Goal: Information Seeking & Learning: Learn about a topic

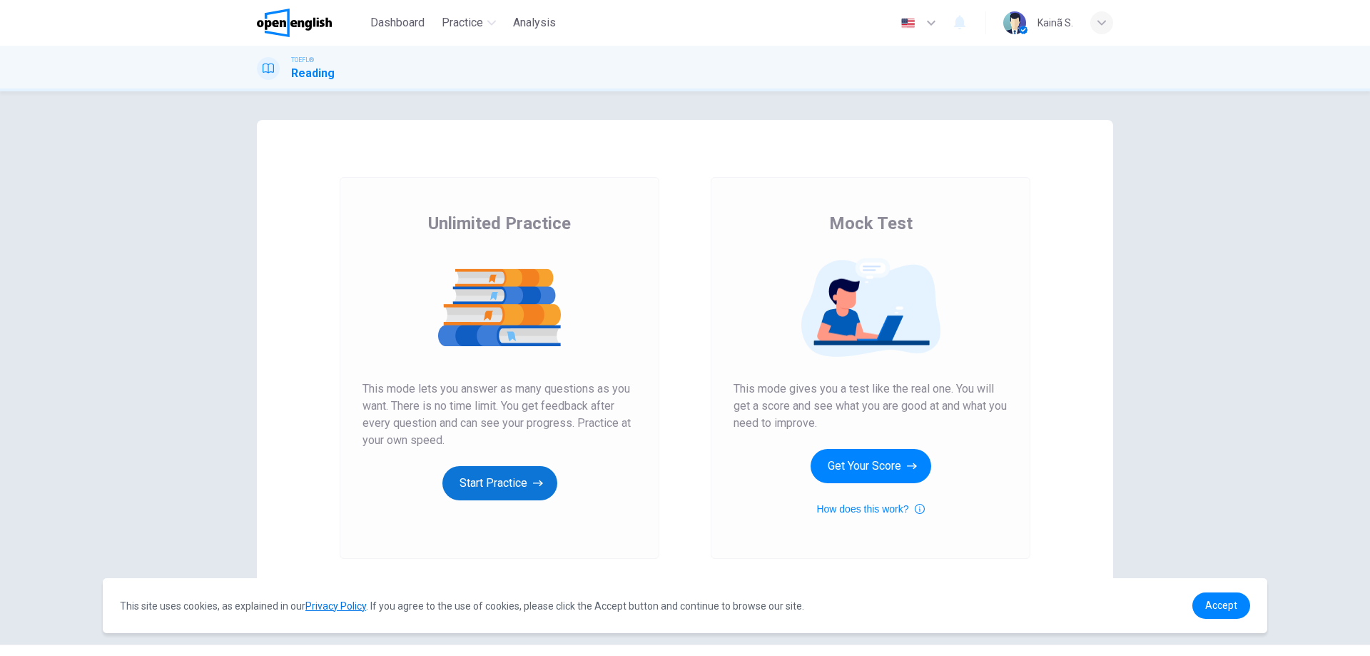
click at [529, 479] on button "Start Practice" at bounding box center [499, 483] width 115 height 34
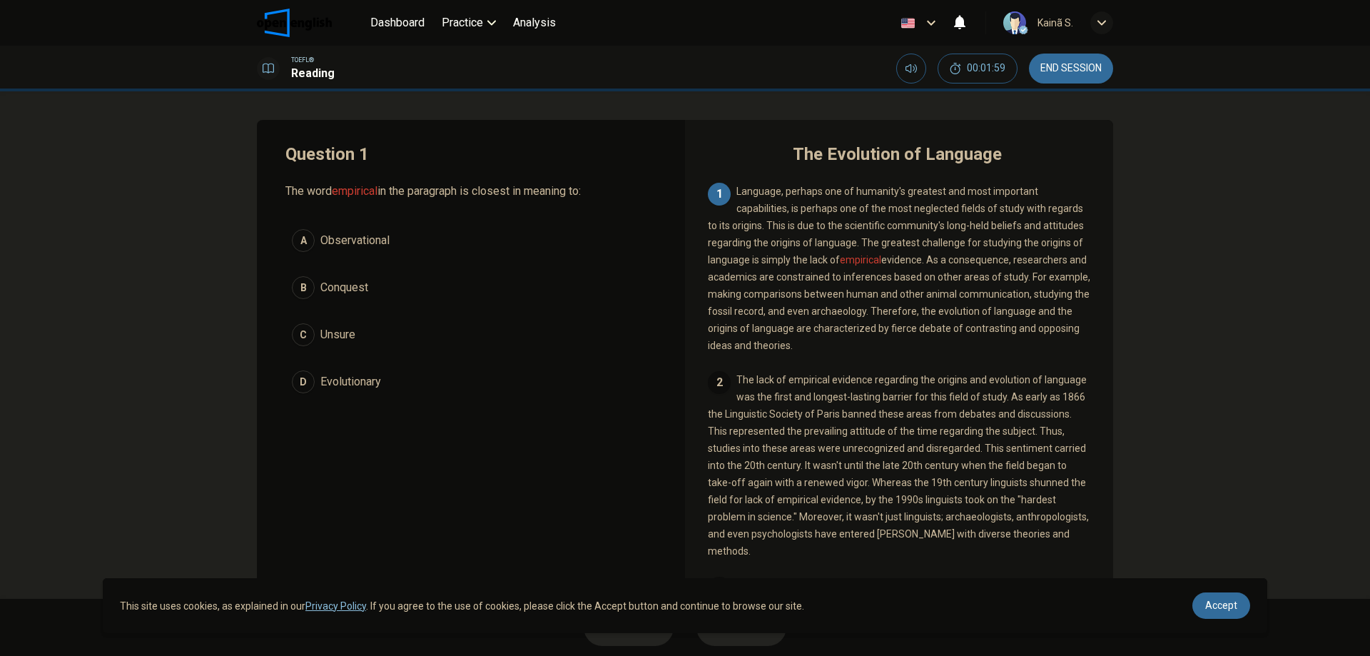
scroll to position [46, 0]
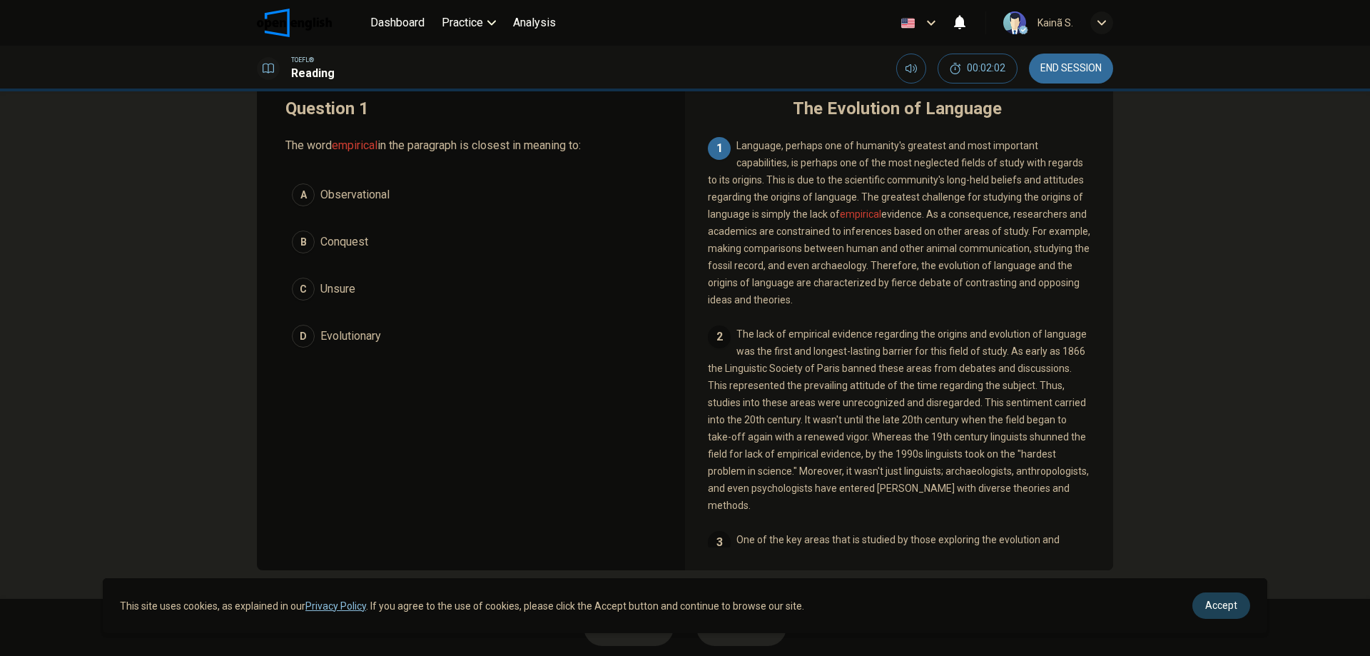
click at [1232, 606] on span "Accept" at bounding box center [1221, 604] width 32 height 11
click at [1224, 609] on span "Accept" at bounding box center [1221, 604] width 32 height 11
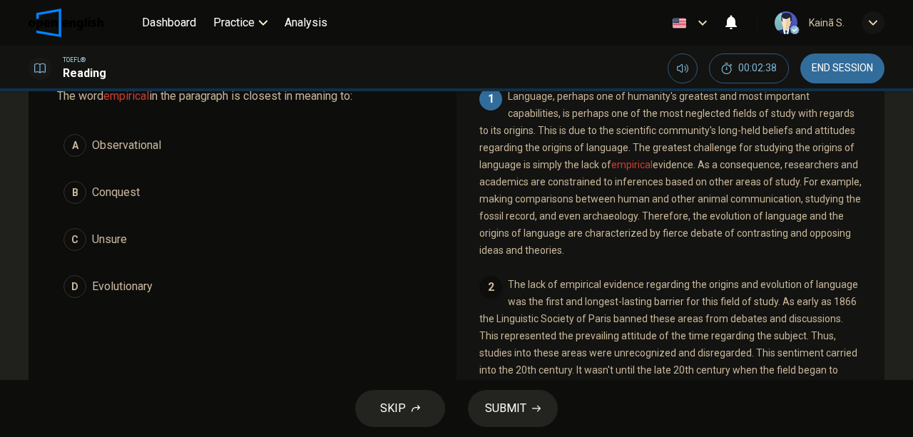
scroll to position [47, 0]
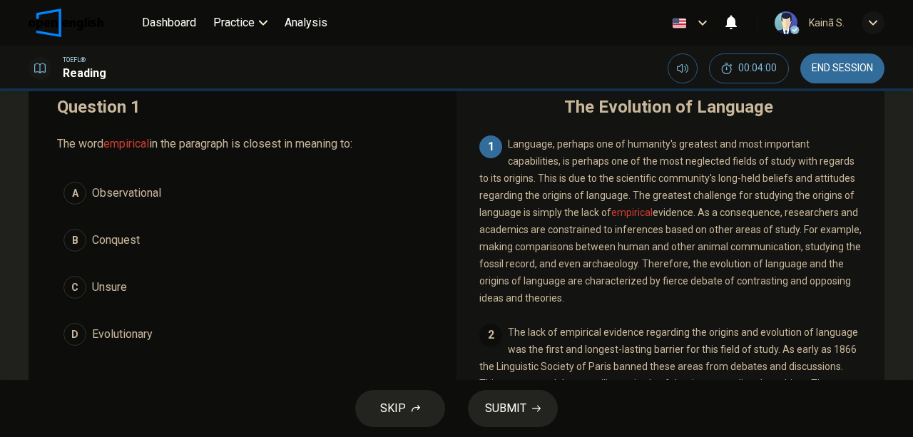
click at [118, 191] on span "Observational" at bounding box center [126, 193] width 69 height 17
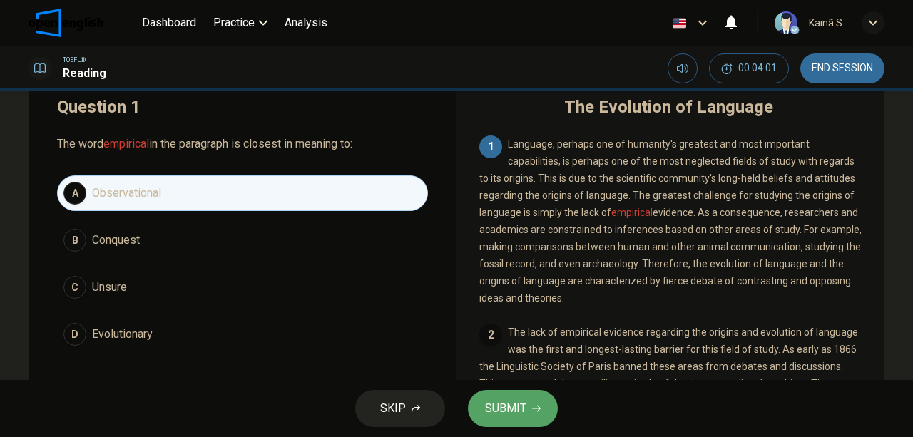
click at [506, 400] on span "SUBMIT" at bounding box center [505, 409] width 41 height 20
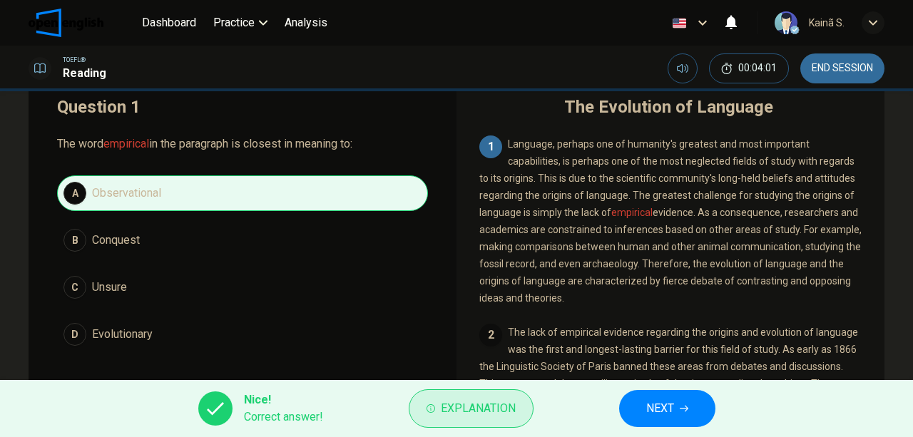
click at [478, 412] on span "Explanation" at bounding box center [478, 409] width 75 height 20
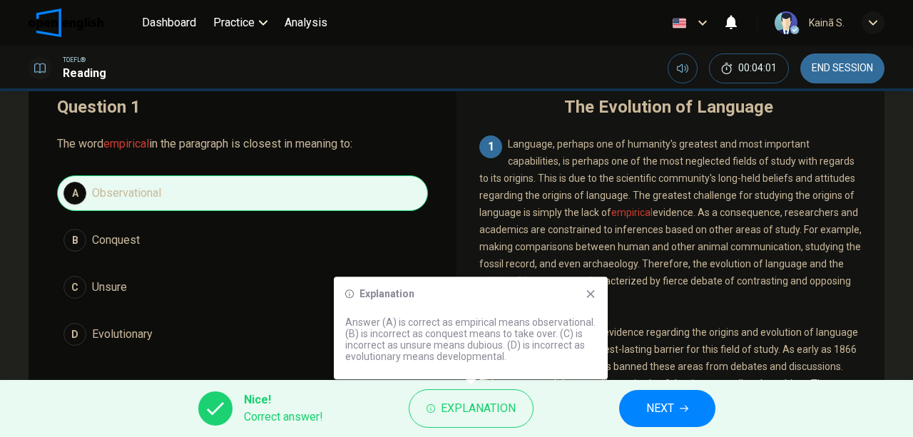
click at [652, 407] on span "NEXT" at bounding box center [661, 409] width 28 height 20
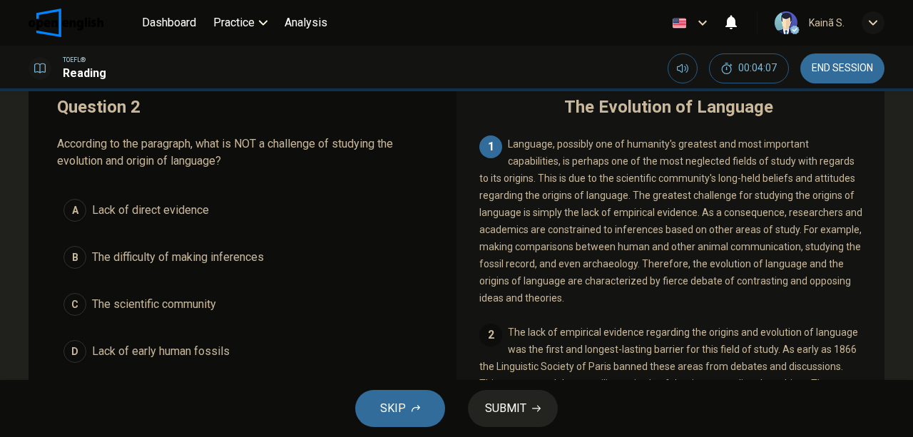
drag, startPoint x: 292, startPoint y: 141, endPoint x: 377, endPoint y: 146, distance: 85.1
click at [377, 146] on span "According to the paragraph, what is NOT a challenge of studying the evolution a…" at bounding box center [242, 153] width 371 height 34
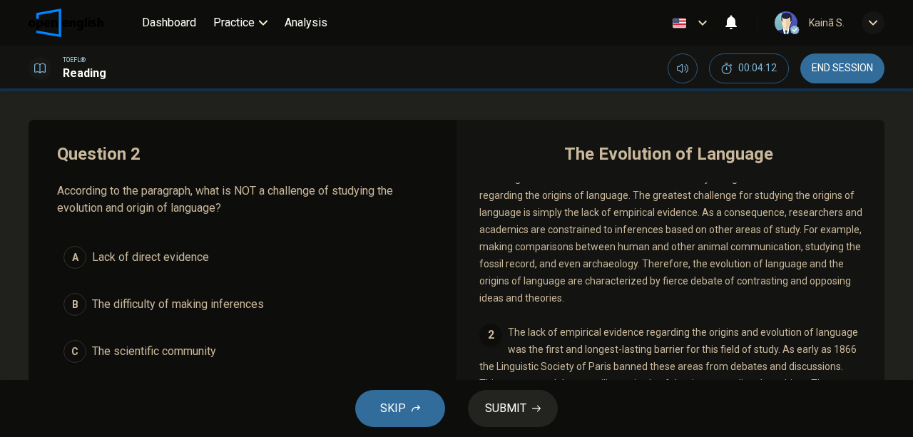
scroll to position [0, 0]
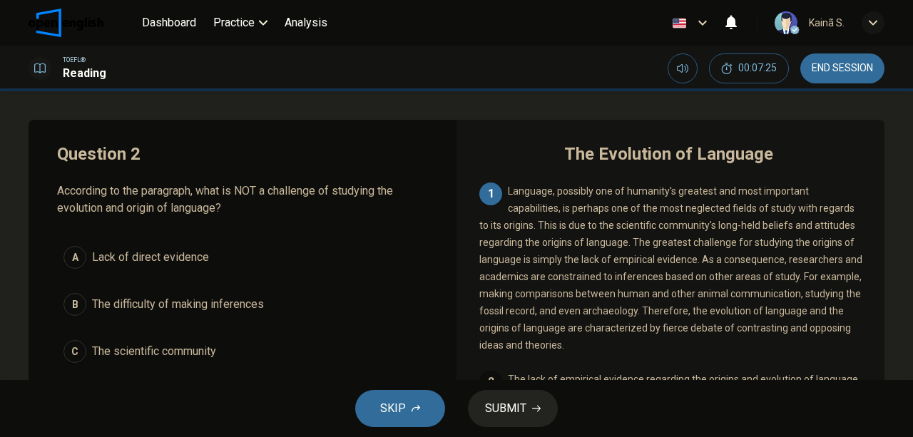
click at [177, 305] on span "The difficulty of making inferences" at bounding box center [178, 304] width 172 height 17
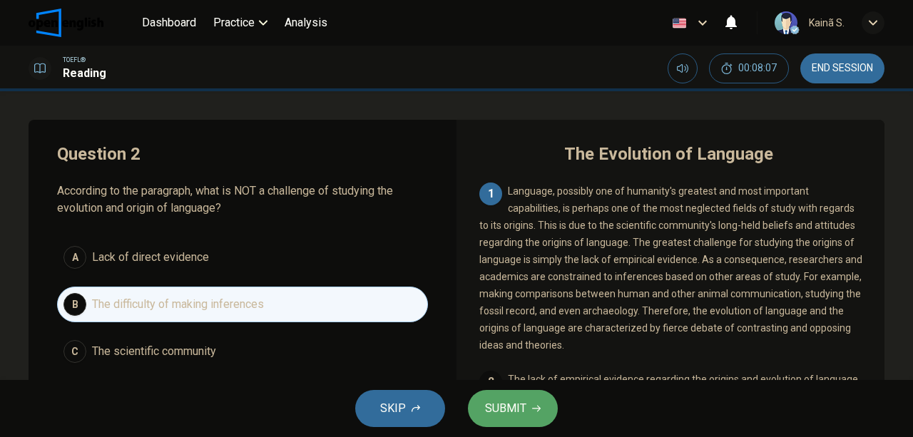
click at [532, 418] on button "SUBMIT" at bounding box center [513, 408] width 90 height 37
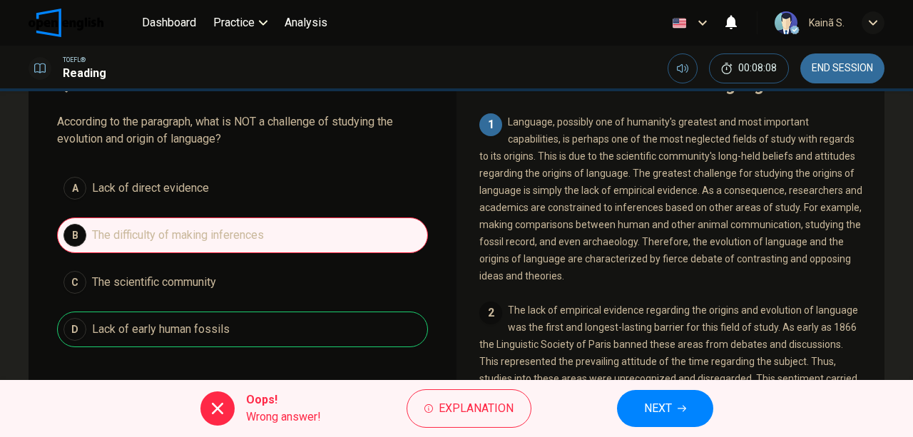
scroll to position [47, 0]
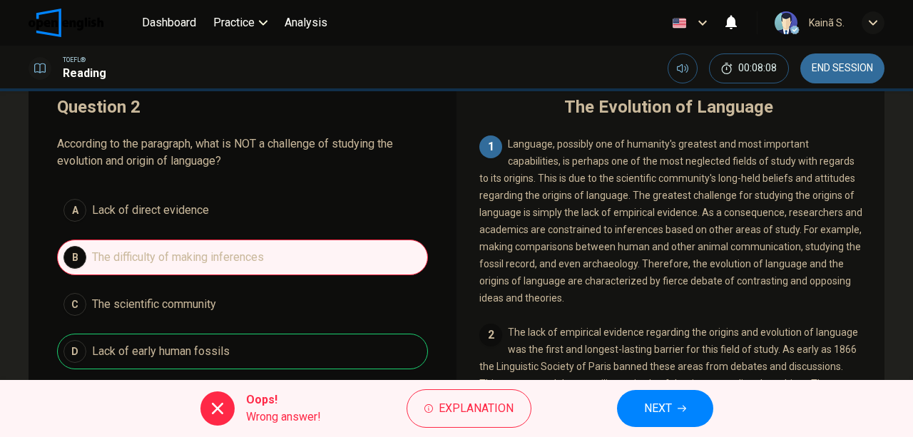
click at [652, 405] on span "NEXT" at bounding box center [658, 409] width 28 height 20
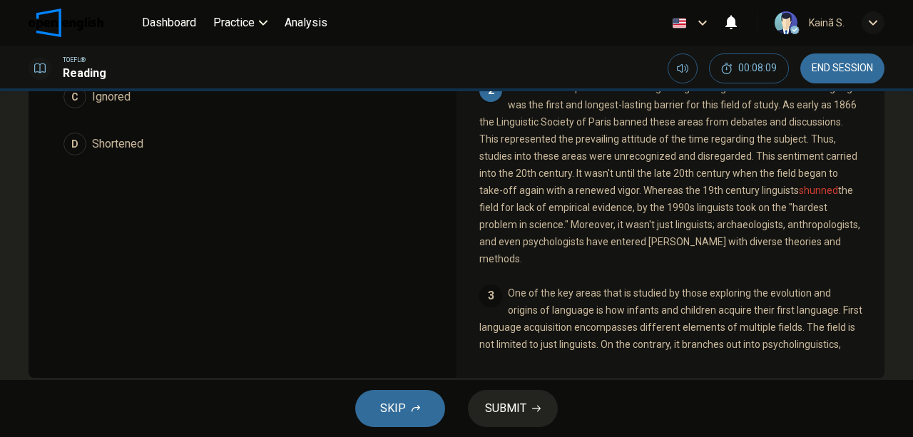
scroll to position [0, 0]
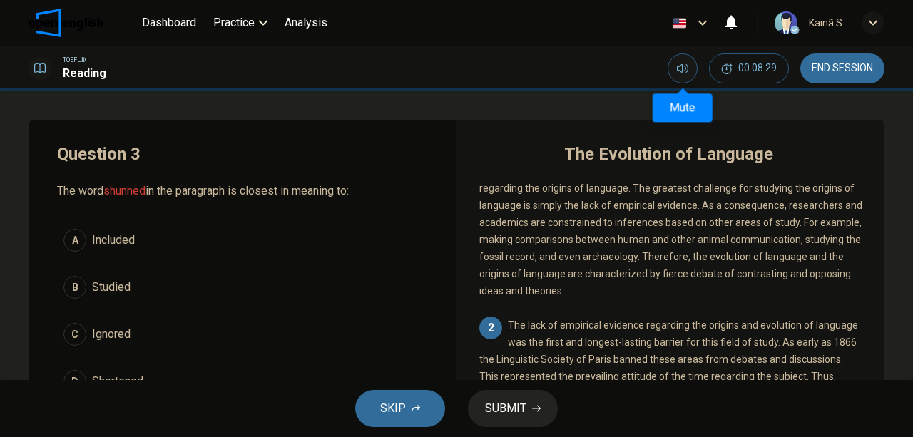
click at [690, 69] on button "Mute" at bounding box center [683, 69] width 30 height 30
click at [679, 75] on button "Unmute" at bounding box center [683, 69] width 30 height 30
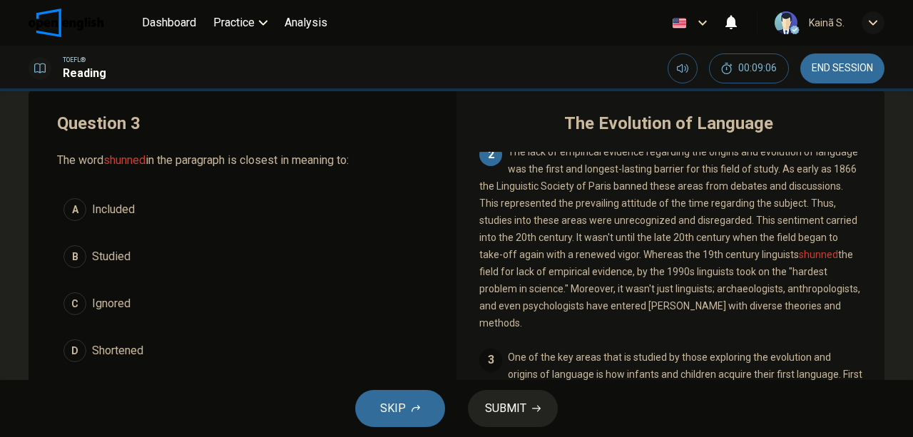
scroll to position [95, 0]
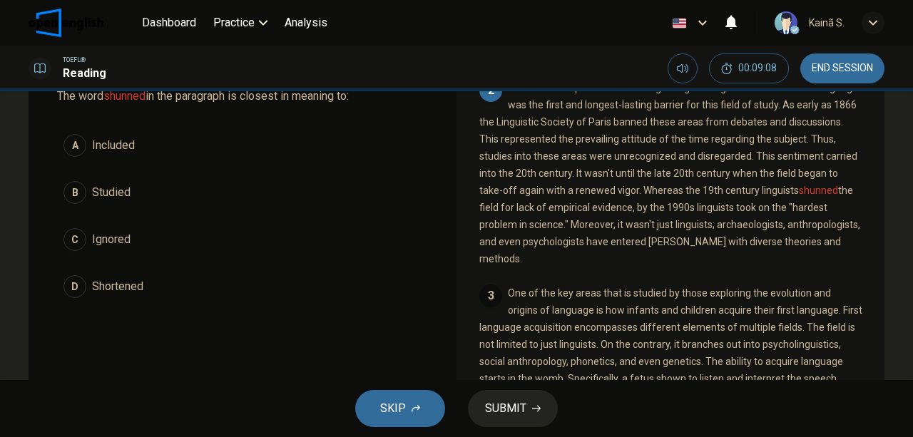
click at [98, 237] on span "Ignored" at bounding box center [111, 239] width 39 height 17
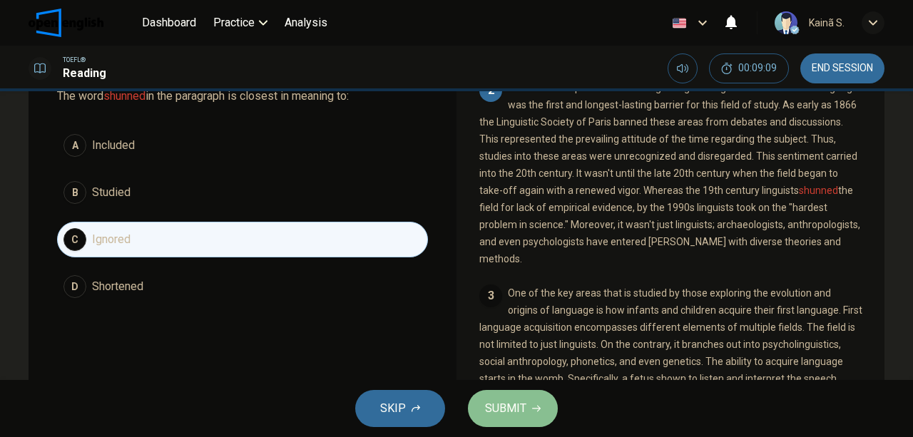
click at [510, 419] on button "SUBMIT" at bounding box center [513, 408] width 90 height 37
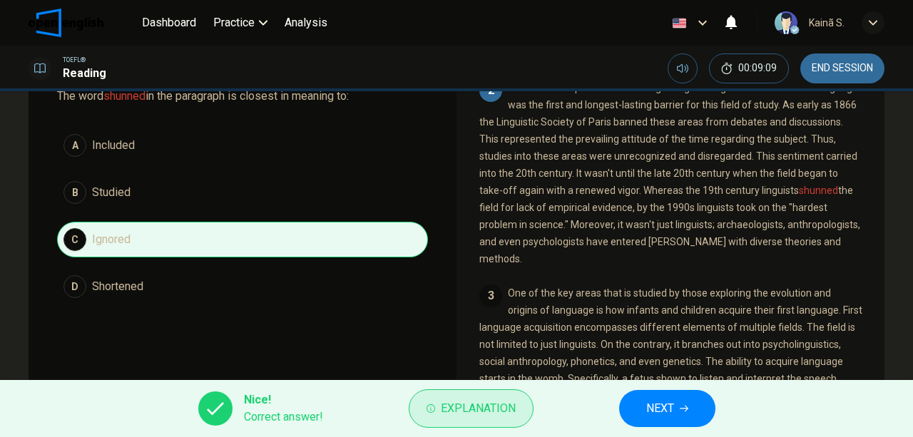
click at [484, 404] on span "Explanation" at bounding box center [478, 409] width 75 height 20
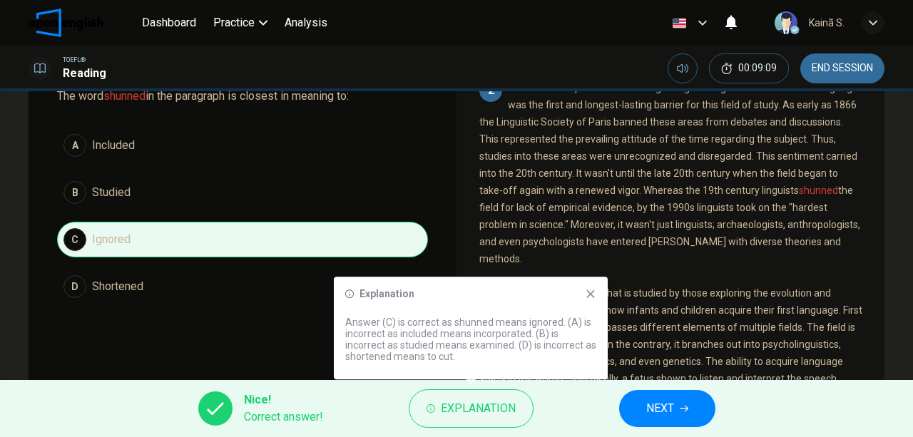
click at [652, 400] on span "NEXT" at bounding box center [661, 409] width 28 height 20
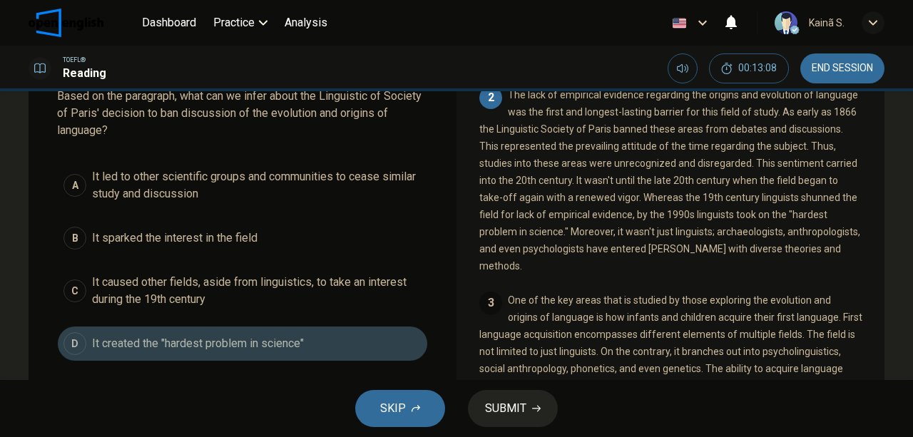
click at [258, 341] on span "It created the "hardest problem in science"" at bounding box center [198, 343] width 212 height 17
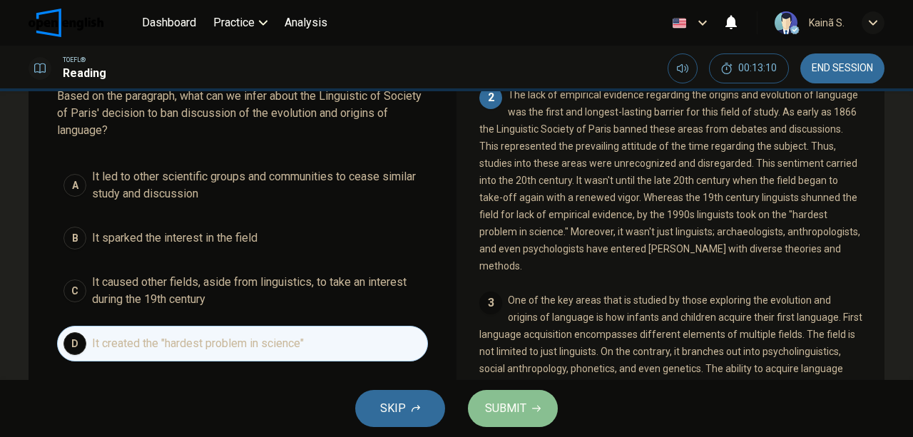
click at [508, 404] on span "SUBMIT" at bounding box center [505, 409] width 41 height 20
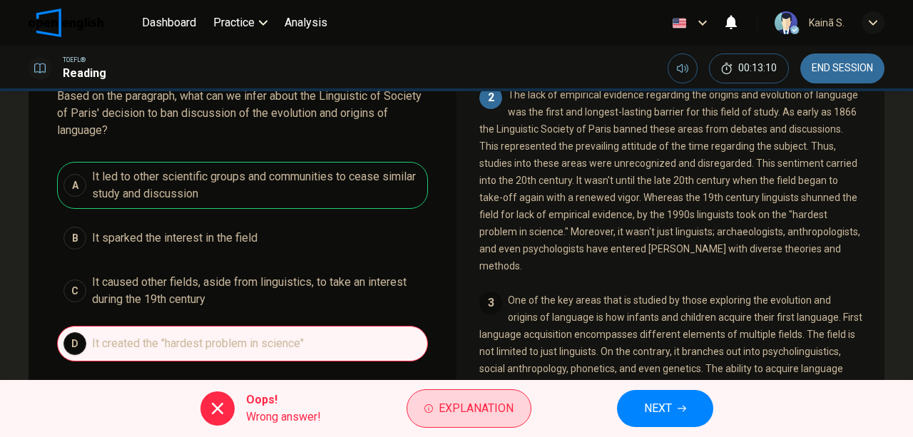
click at [445, 404] on span "Explanation" at bounding box center [476, 409] width 75 height 20
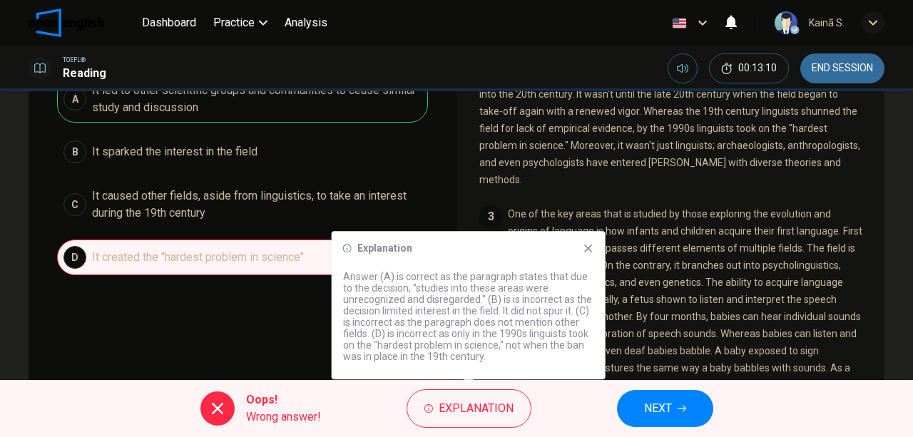
scroll to position [190, 0]
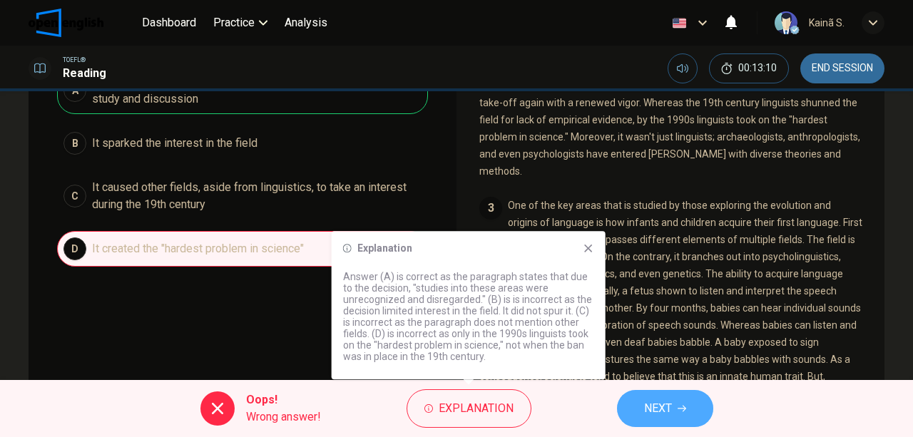
click at [659, 417] on span "NEXT" at bounding box center [658, 409] width 28 height 20
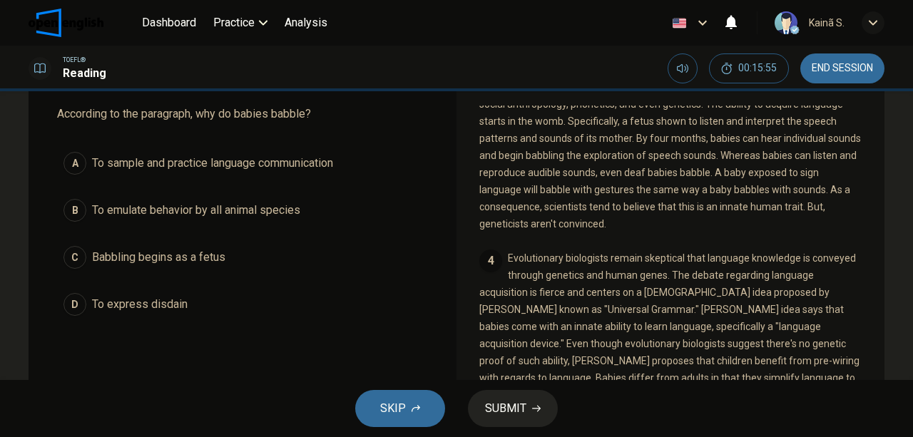
scroll to position [13, 0]
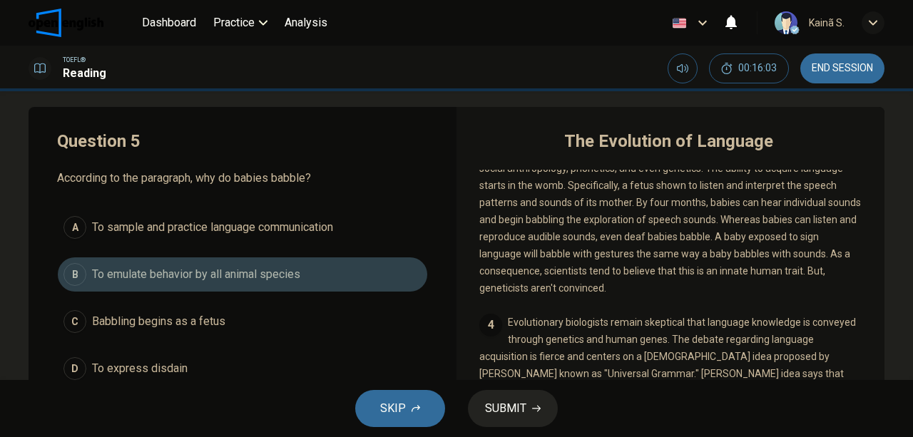
click at [217, 280] on span "To emulate behavior by all animal species" at bounding box center [196, 274] width 208 height 17
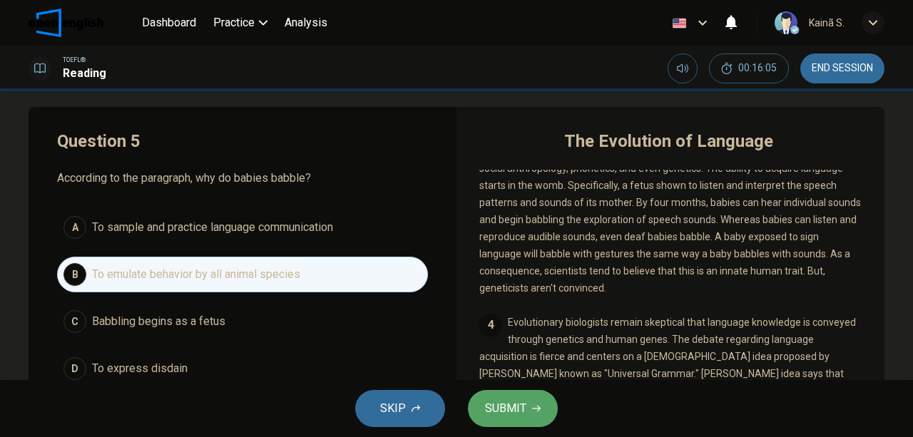
click at [510, 400] on span "SUBMIT" at bounding box center [505, 409] width 41 height 20
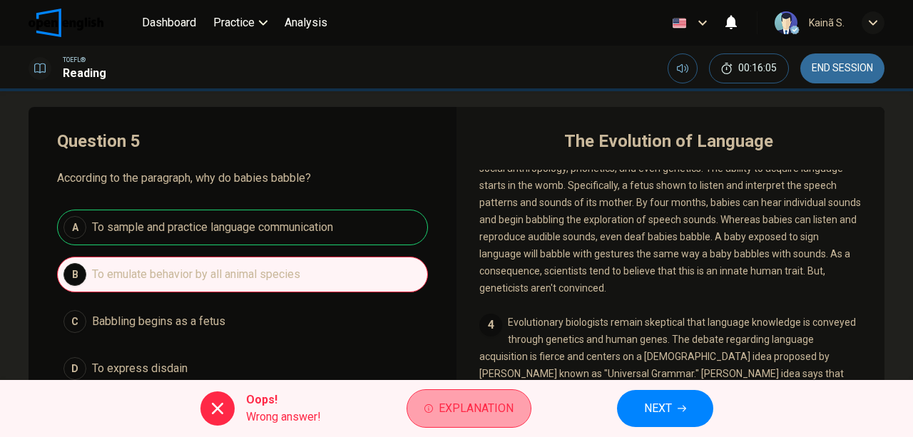
click at [479, 404] on span "Explanation" at bounding box center [476, 409] width 75 height 20
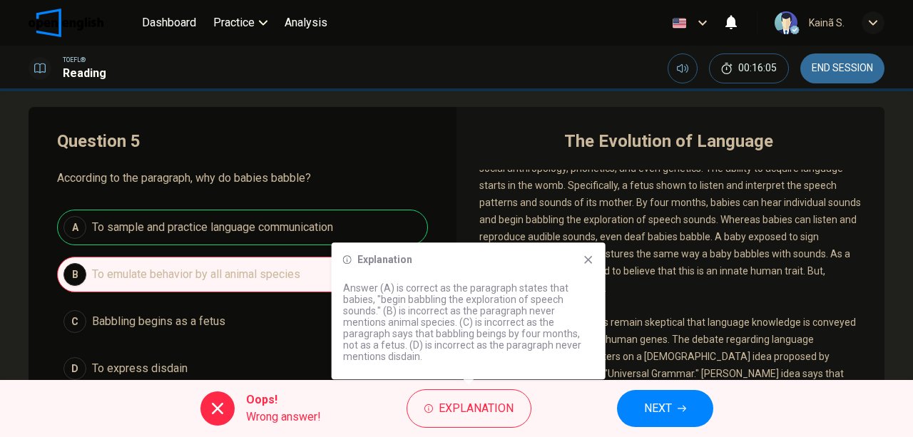
click at [679, 410] on icon "button" at bounding box center [682, 409] width 9 height 9
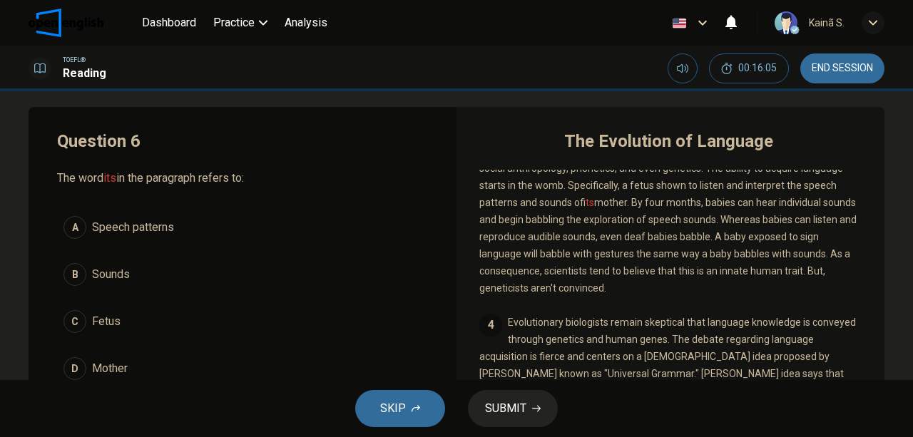
scroll to position [386, 0]
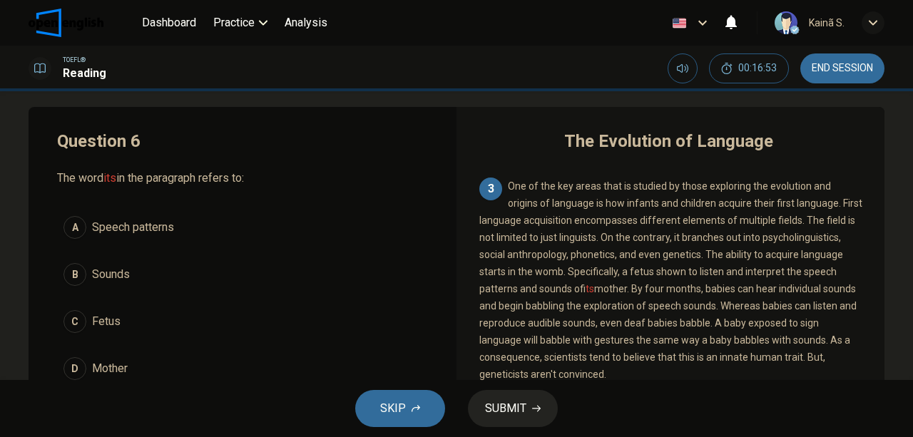
click at [116, 316] on span "Fetus" at bounding box center [106, 321] width 29 height 17
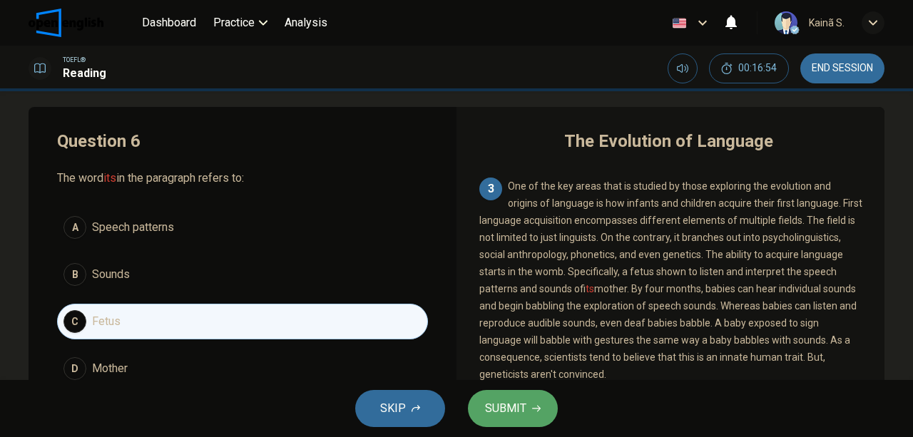
click at [512, 411] on span "SUBMIT" at bounding box center [505, 409] width 41 height 20
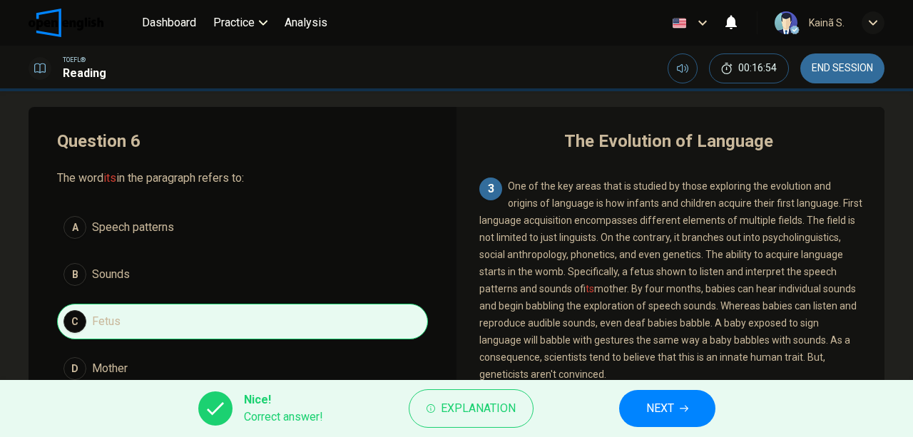
click at [826, 77] on button "END SESSION" at bounding box center [843, 69] width 84 height 30
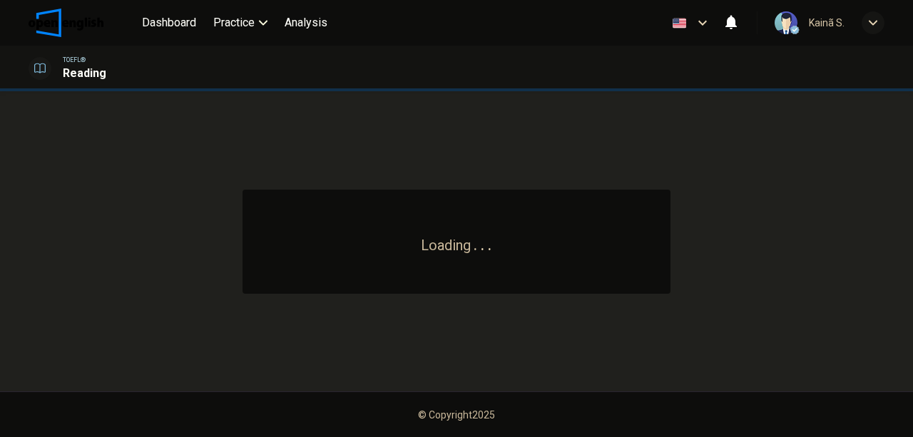
scroll to position [0, 0]
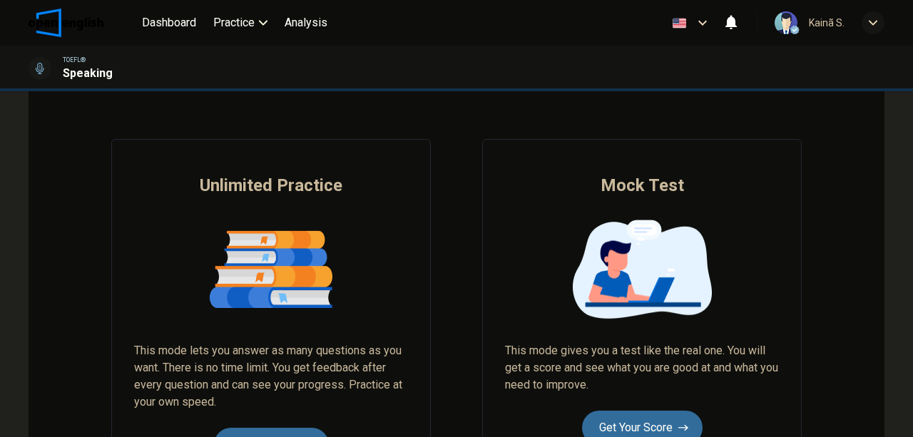
scroll to position [95, 0]
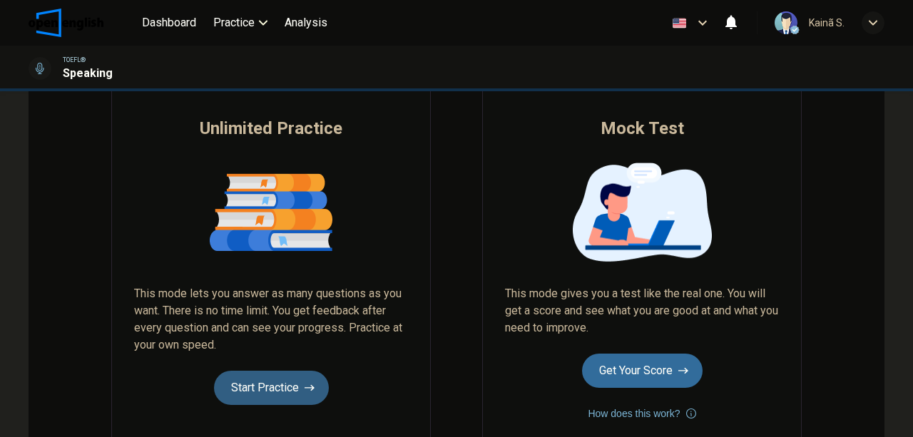
click at [311, 372] on button "Start Practice" at bounding box center [271, 388] width 115 height 34
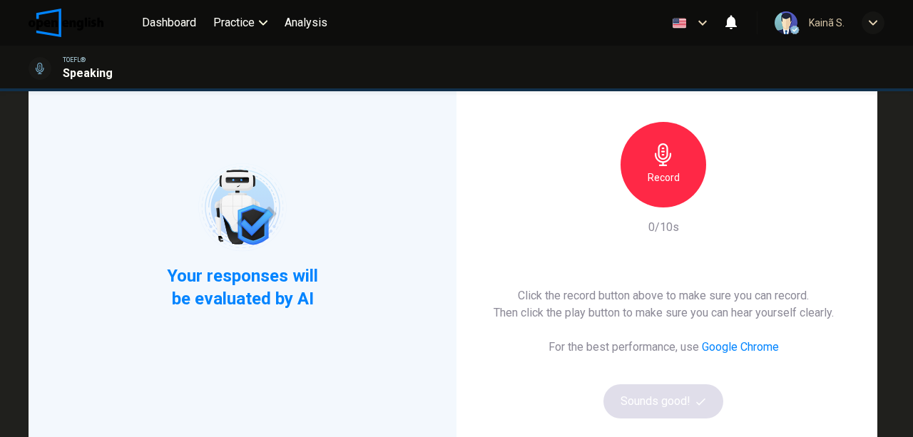
click at [673, 172] on h6 "Record" at bounding box center [664, 177] width 32 height 17
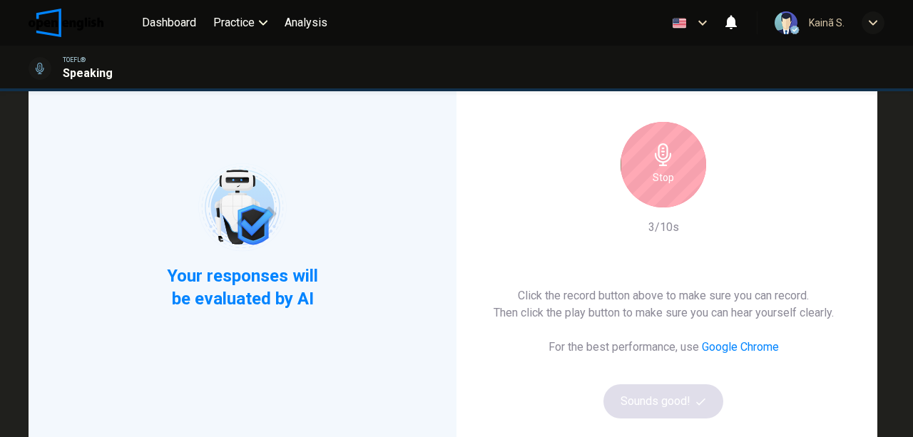
click at [673, 172] on div "Stop" at bounding box center [664, 165] width 86 height 86
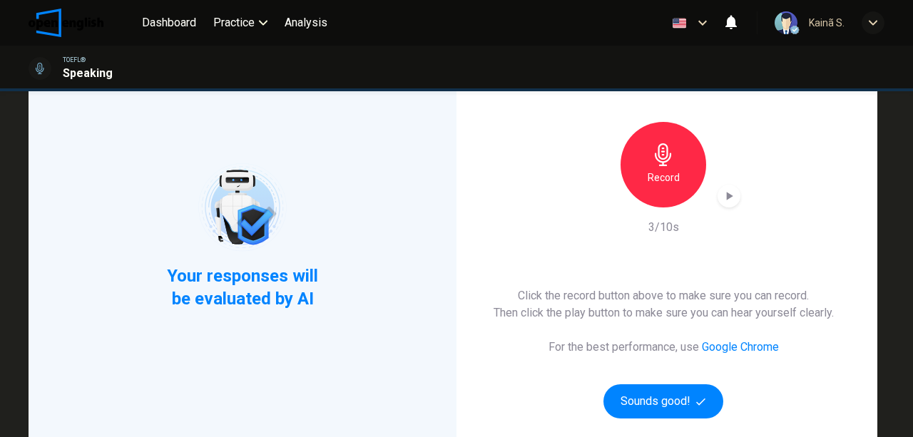
click at [728, 197] on icon "button" at bounding box center [730, 196] width 6 height 9
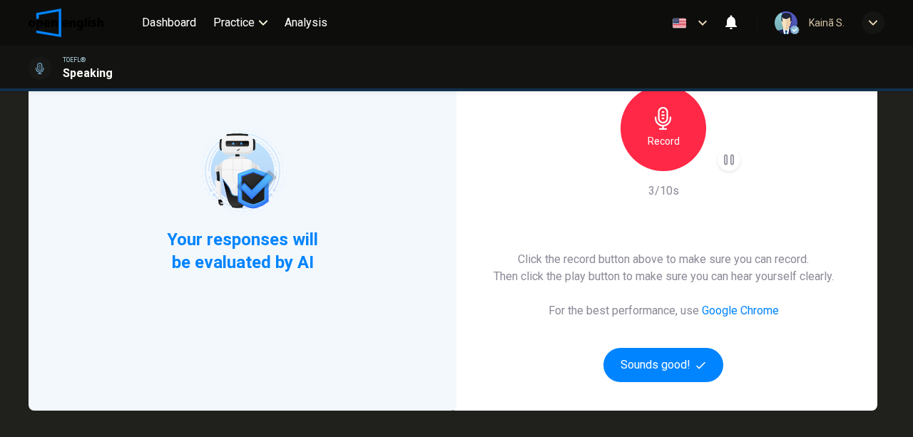
scroll to position [190, 0]
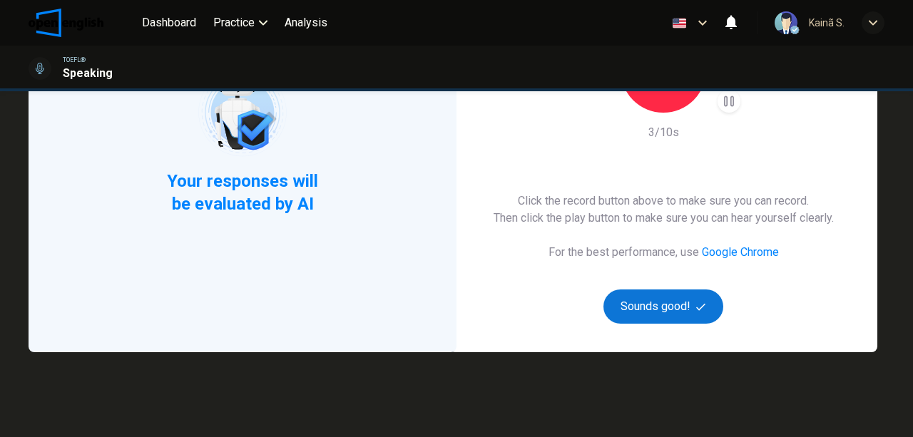
click at [687, 314] on button "Sounds good!" at bounding box center [664, 307] width 120 height 34
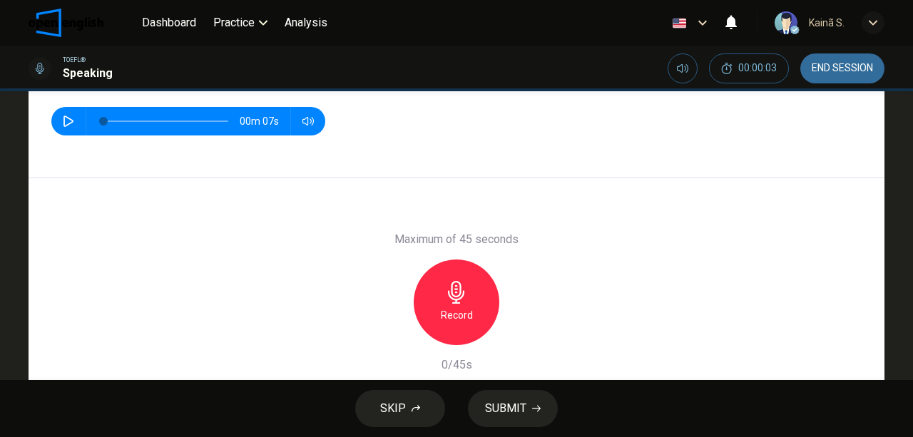
click at [69, 119] on icon "button" at bounding box center [69, 121] width 10 height 11
type input "*"
click at [437, 301] on div "Record" at bounding box center [457, 303] width 86 height 86
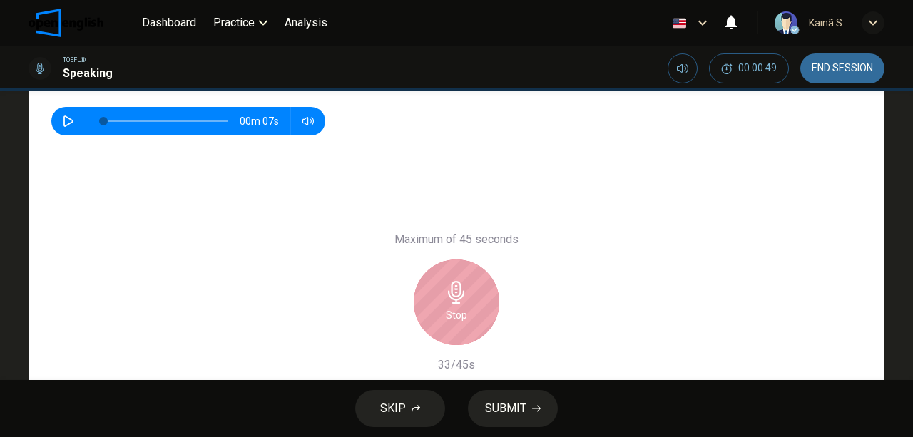
click at [437, 301] on div "Stop" at bounding box center [457, 303] width 86 height 86
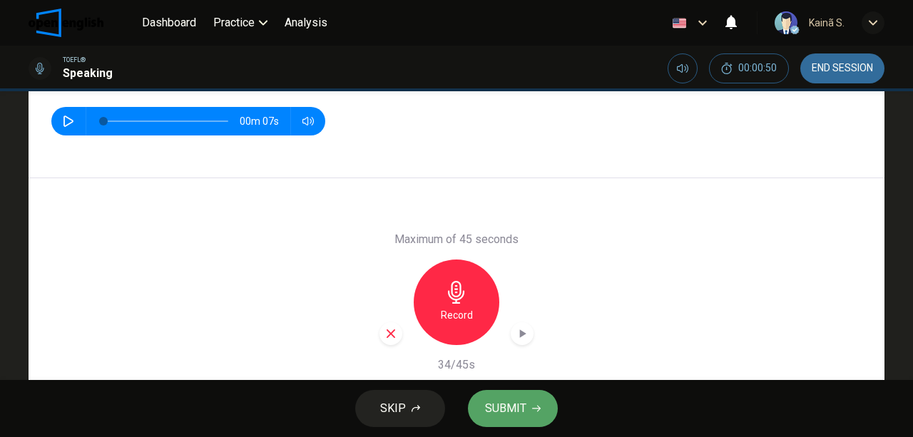
click at [490, 397] on button "SUBMIT" at bounding box center [513, 408] width 90 height 37
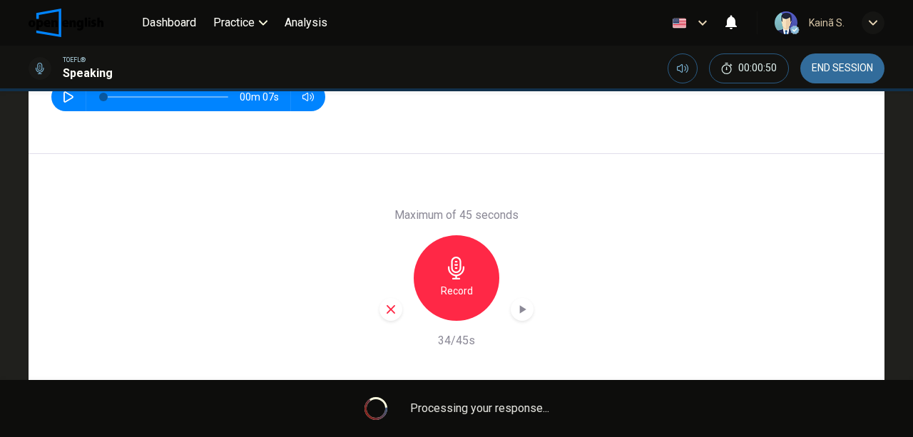
scroll to position [238, 0]
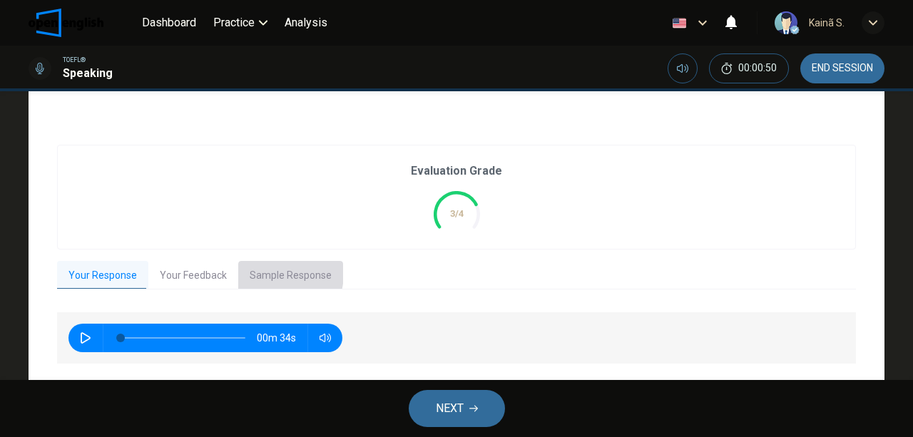
click at [262, 273] on button "Sample Response" at bounding box center [290, 276] width 105 height 30
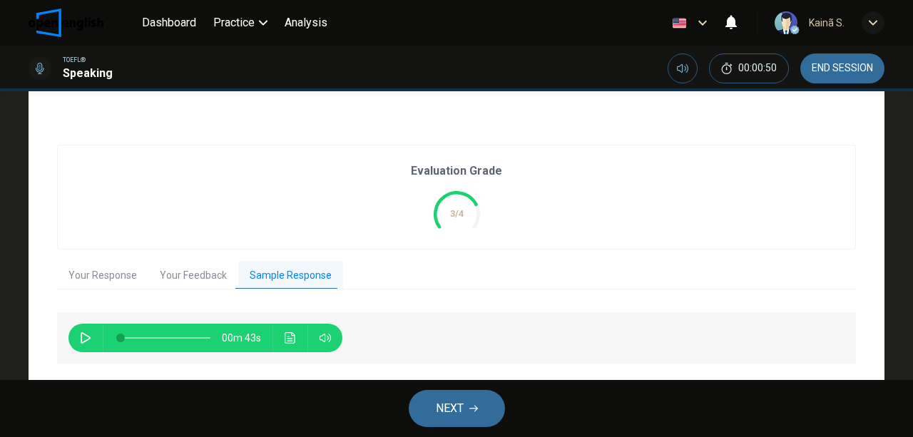
click at [193, 272] on button "Your Feedback" at bounding box center [193, 276] width 90 height 30
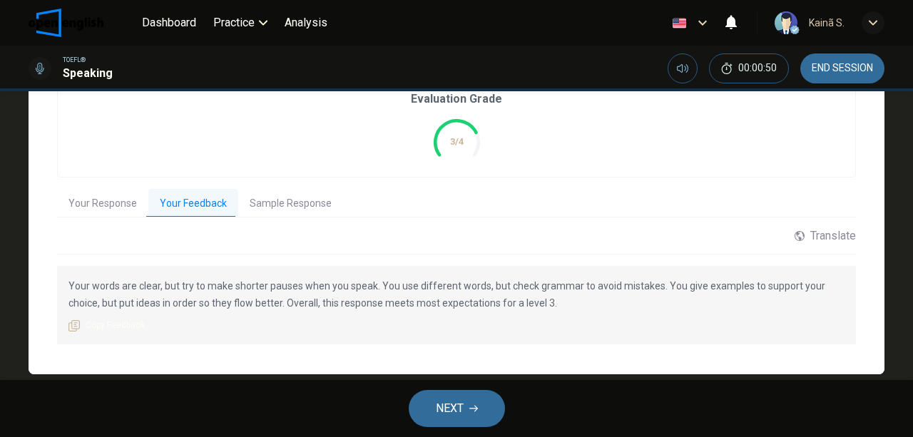
scroll to position [333, 0]
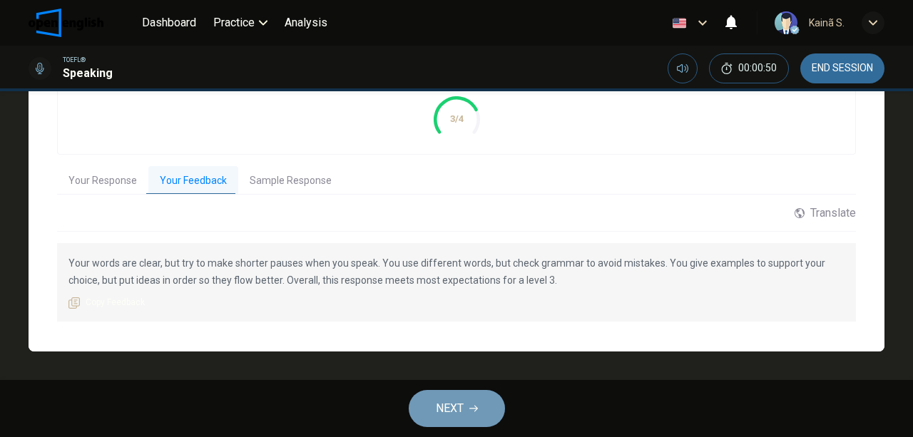
click at [450, 391] on button "NEXT" at bounding box center [457, 408] width 96 height 37
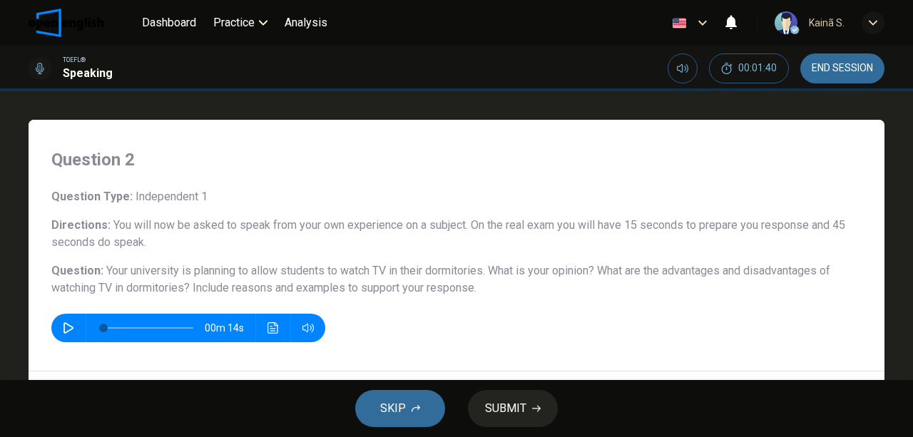
click at [46, 323] on div "Question 2 Question Type : Independent 1 Directions : You will now be asked to …" at bounding box center [457, 246] width 856 height 252
click at [59, 324] on button "button" at bounding box center [68, 328] width 23 height 29
type input "*"
click at [512, 418] on div "SKIP SUBMIT" at bounding box center [456, 408] width 913 height 57
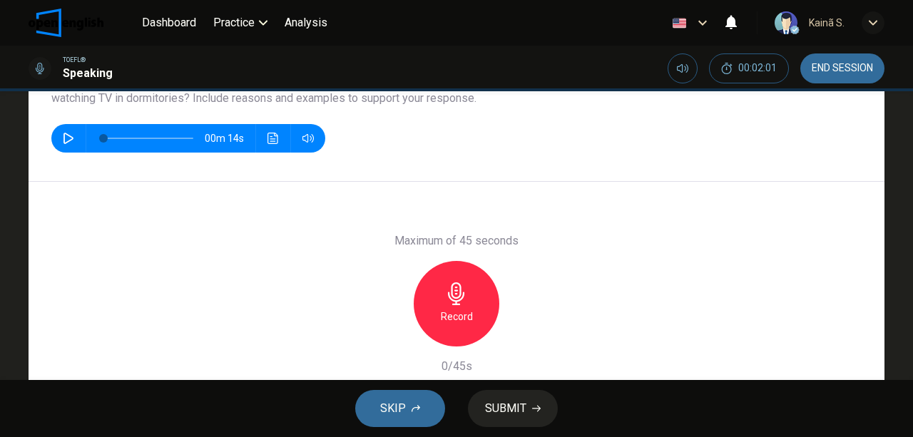
scroll to position [264, 0]
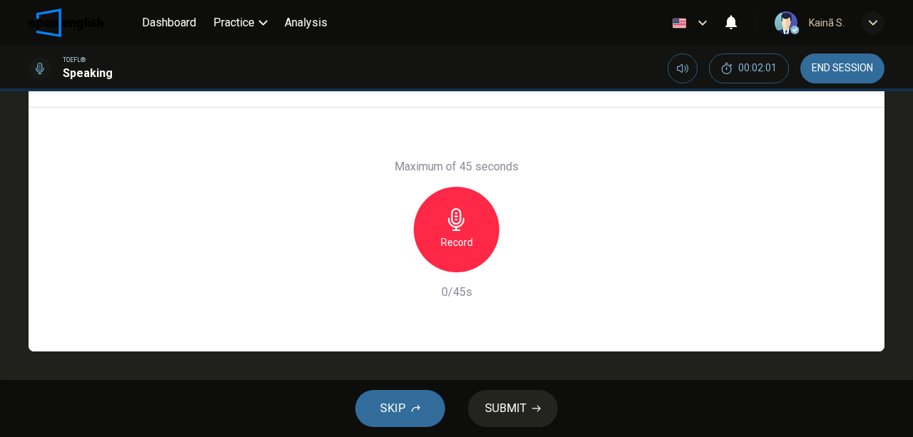
click at [451, 205] on div "Record" at bounding box center [457, 230] width 86 height 86
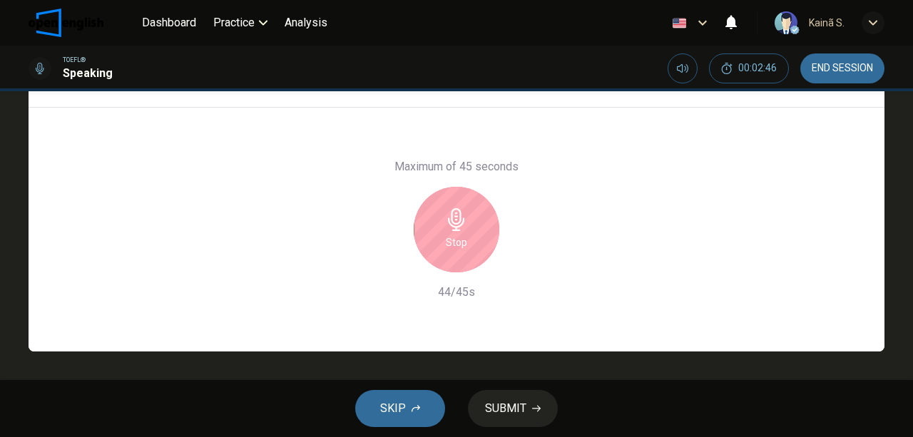
click at [464, 238] on h6 "Stop" at bounding box center [456, 242] width 21 height 17
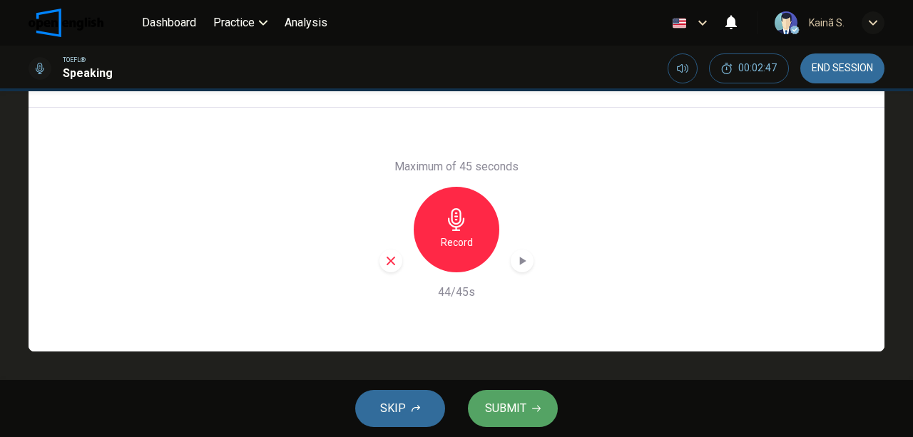
click at [540, 407] on icon "button" at bounding box center [536, 409] width 9 height 9
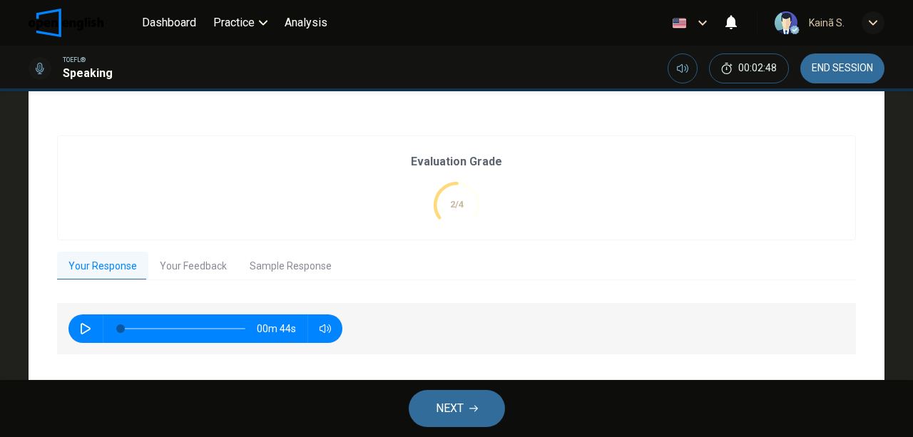
click at [217, 265] on button "Your Feedback" at bounding box center [193, 267] width 90 height 30
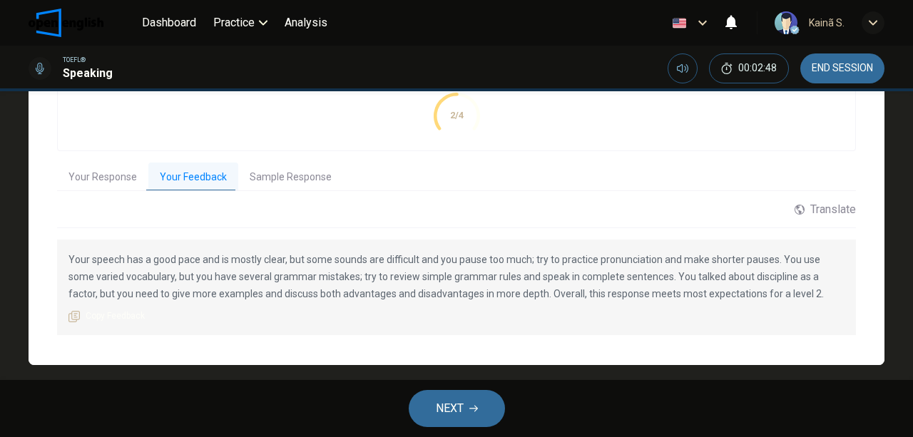
scroll to position [360, 0]
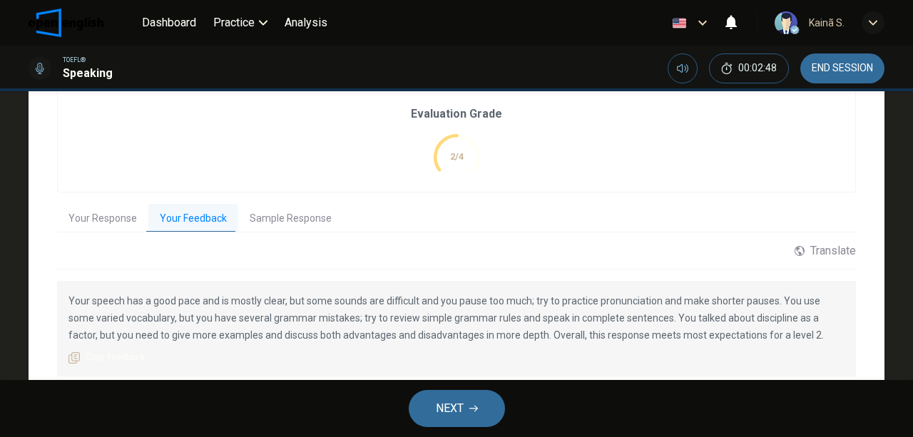
click at [111, 216] on button "Your Response" at bounding box center [102, 219] width 91 height 30
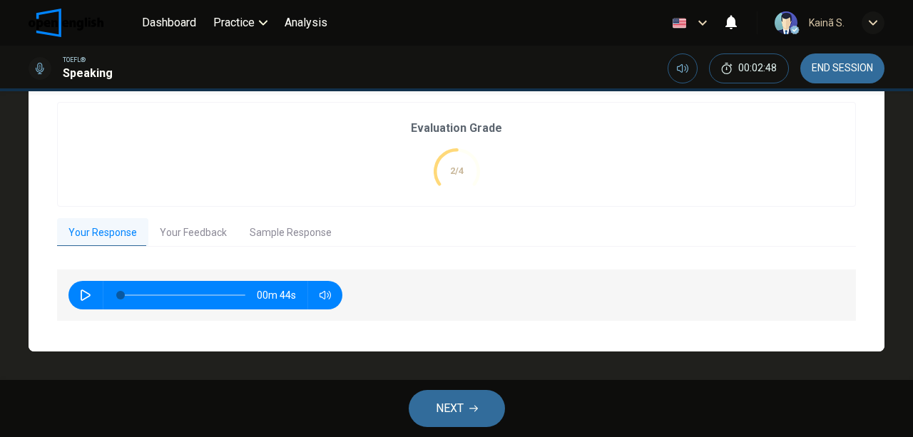
scroll to position [297, 0]
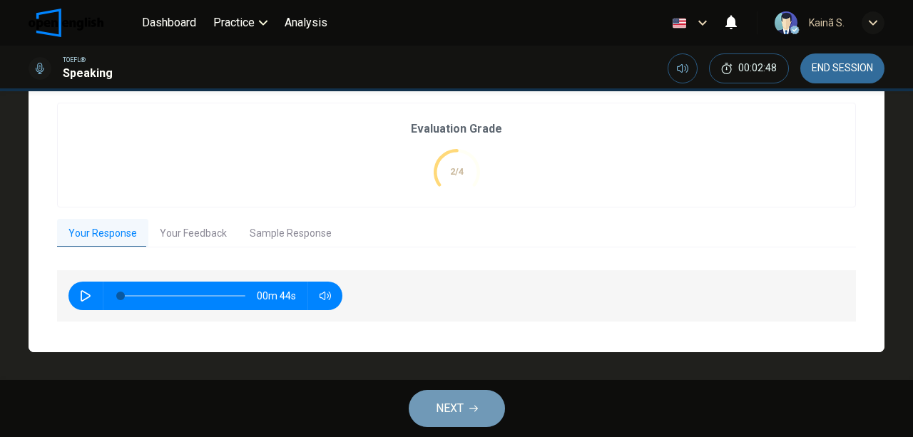
click at [468, 407] on button "NEXT" at bounding box center [457, 408] width 96 height 37
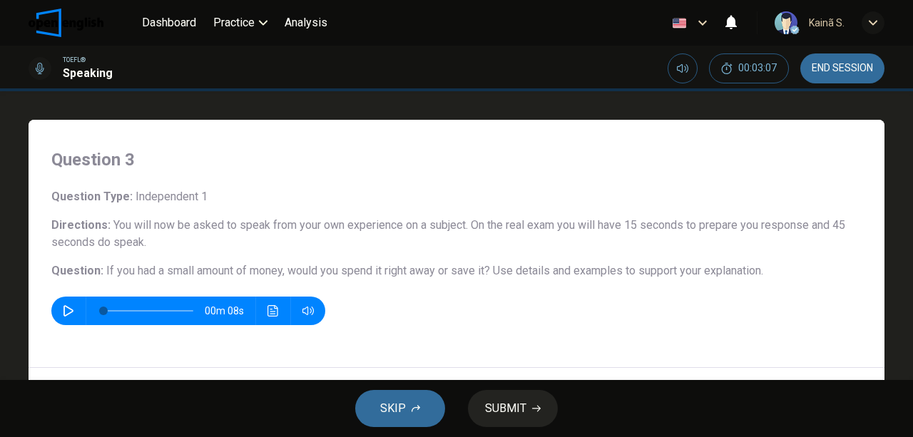
click at [66, 314] on icon "button" at bounding box center [69, 310] width 10 height 11
type input "*"
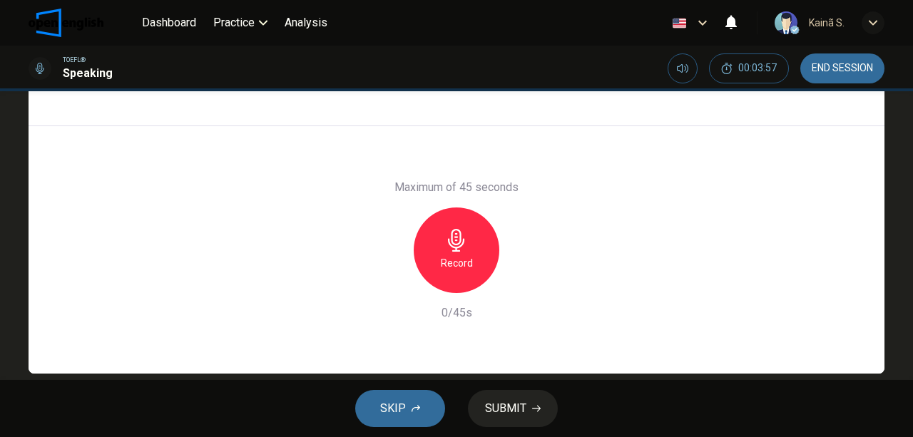
scroll to position [264, 0]
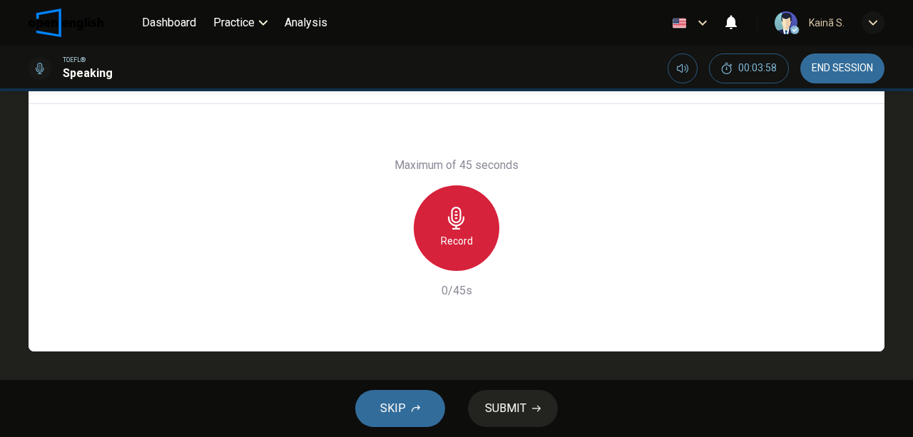
click at [455, 233] on h6 "Record" at bounding box center [457, 241] width 32 height 17
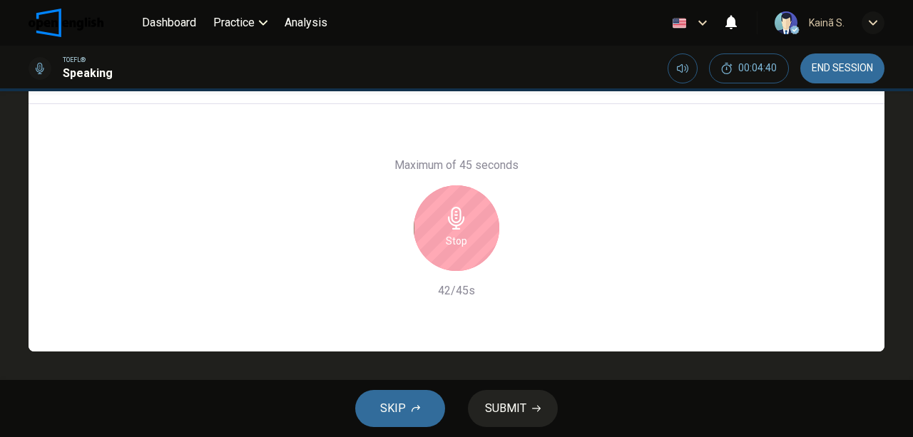
click at [459, 218] on icon "button" at bounding box center [456, 218] width 23 height 23
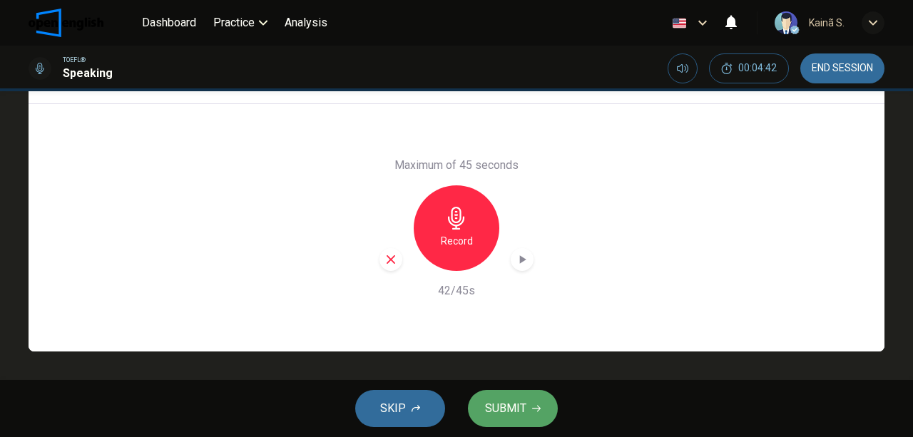
click at [500, 405] on span "SUBMIT" at bounding box center [505, 409] width 41 height 20
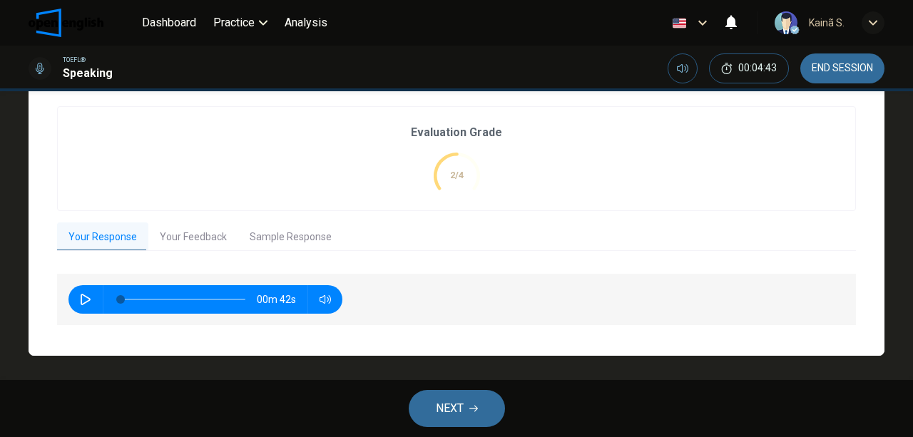
scroll to position [280, 0]
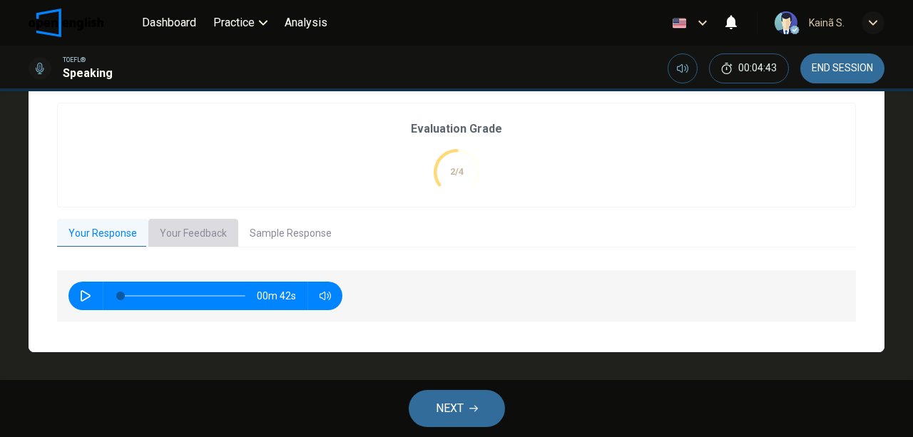
click at [183, 235] on button "Your Feedback" at bounding box center [193, 234] width 90 height 30
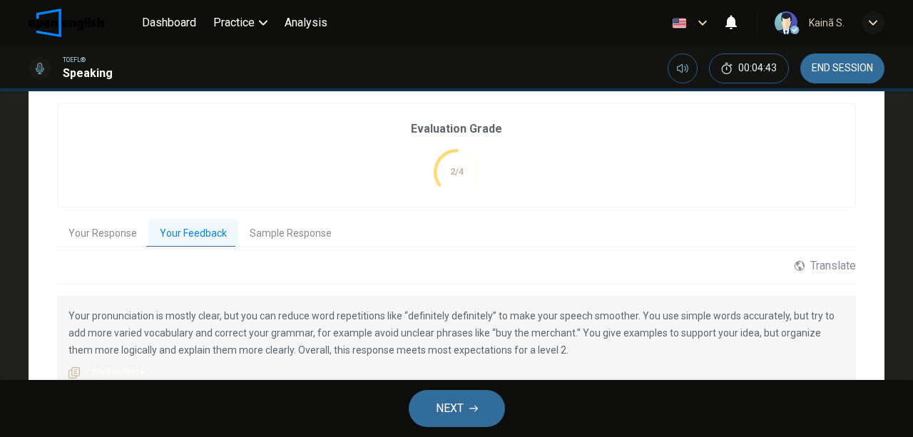
click at [444, 148] on div "Evaluation Grade 2/4" at bounding box center [456, 155] width 91 height 69
click at [475, 407] on icon "button" at bounding box center [474, 409] width 9 height 6
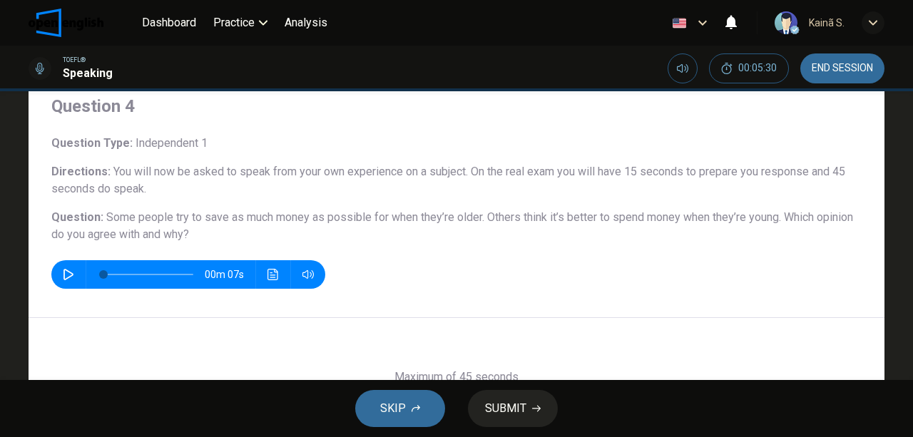
scroll to position [0, 0]
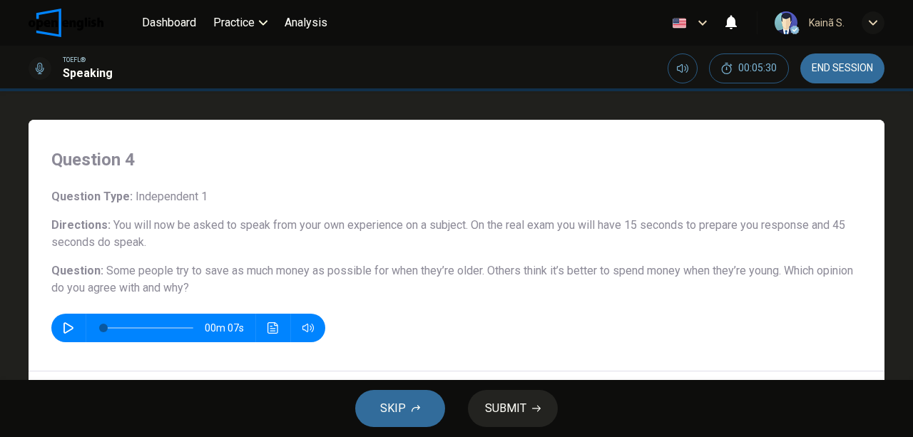
click at [851, 74] on span "END SESSION" at bounding box center [842, 68] width 61 height 11
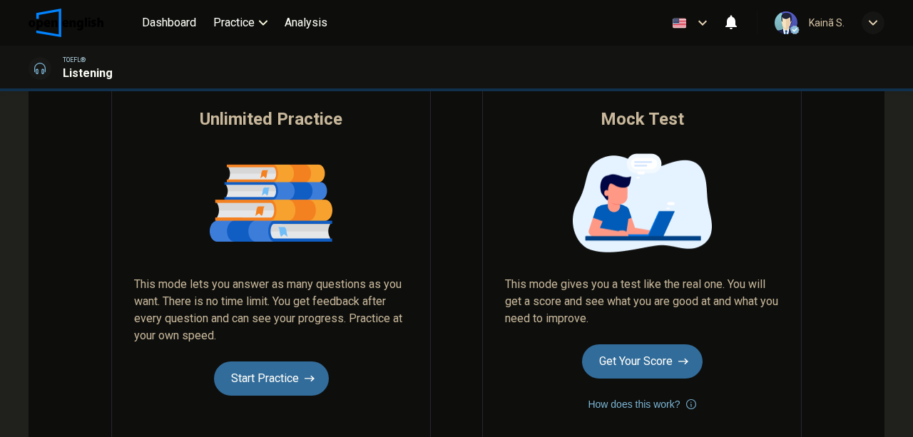
scroll to position [190, 0]
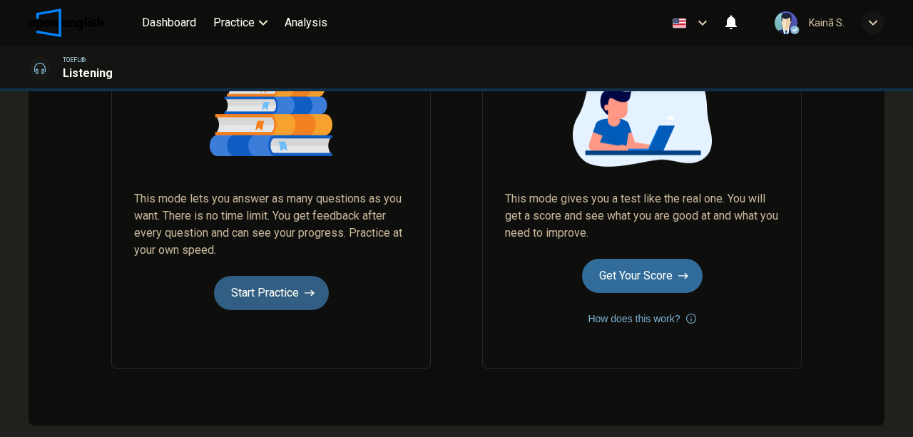
click at [260, 295] on button "Start Practice" at bounding box center [271, 293] width 115 height 34
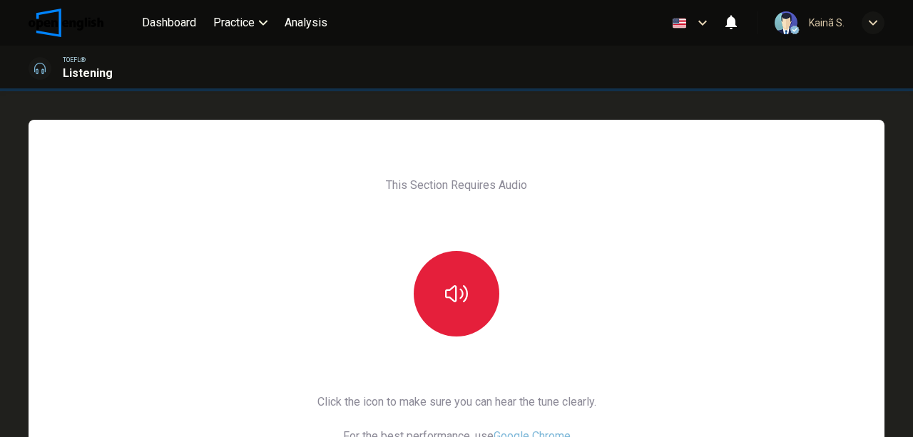
scroll to position [47, 0]
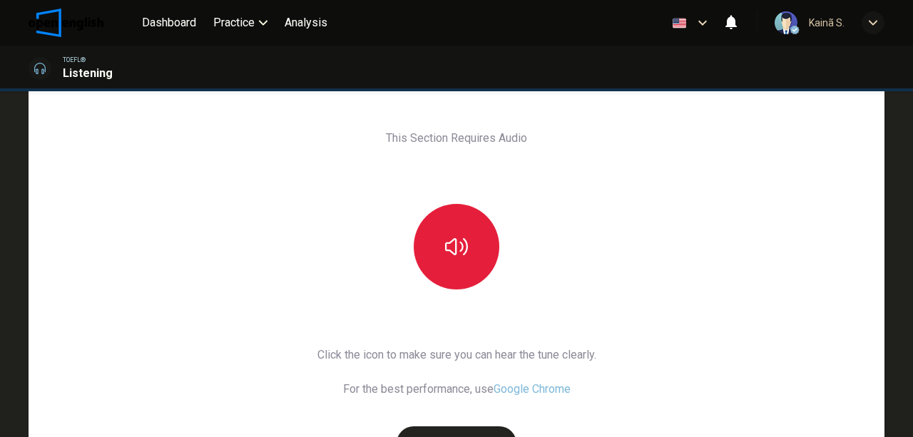
click at [462, 244] on icon "button" at bounding box center [456, 247] width 23 height 23
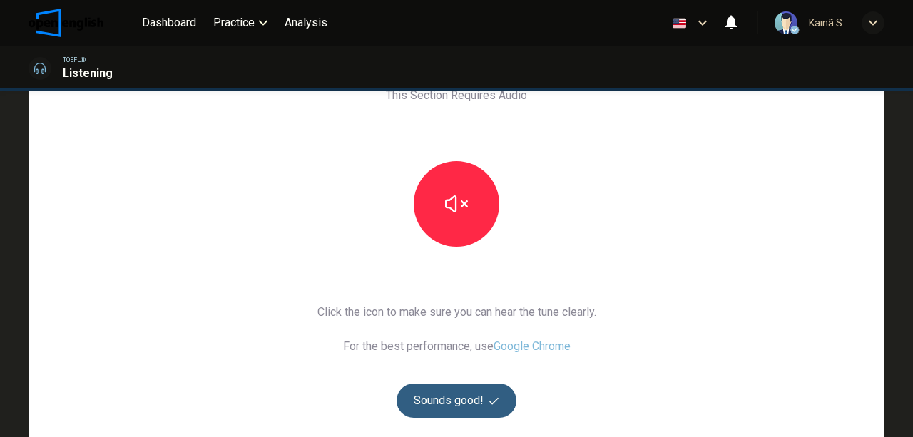
scroll to position [143, 0]
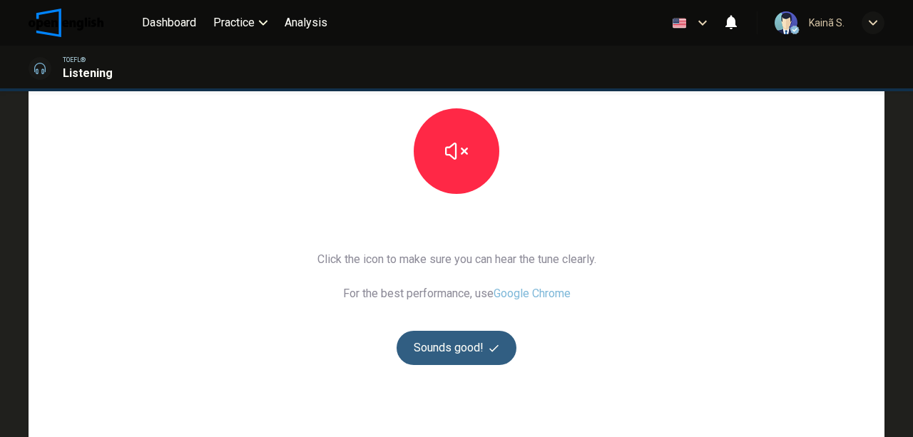
click at [475, 347] on button "Sounds good!" at bounding box center [457, 348] width 120 height 34
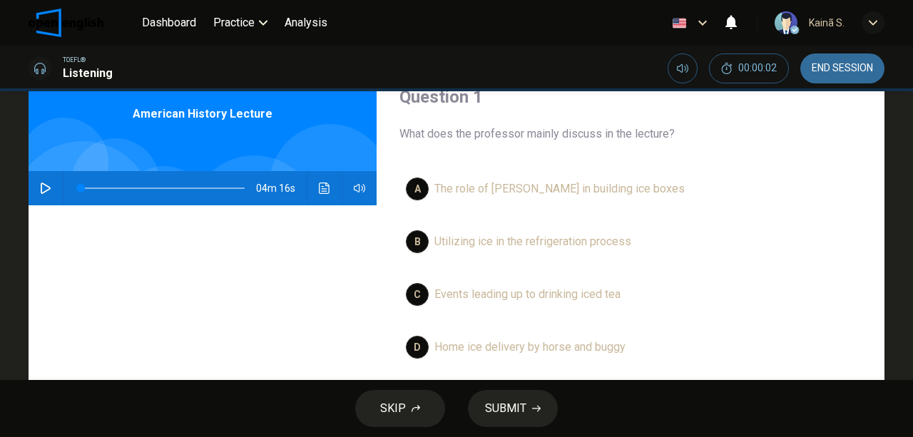
scroll to position [0, 0]
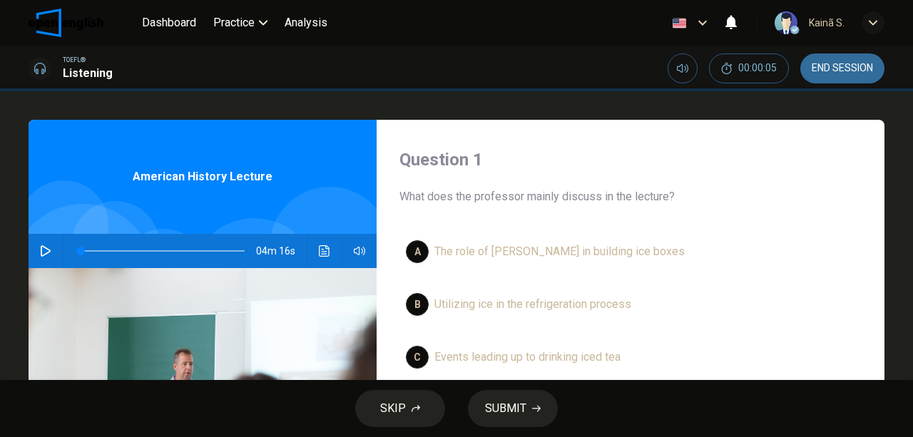
click at [44, 253] on icon "button" at bounding box center [45, 250] width 11 height 11
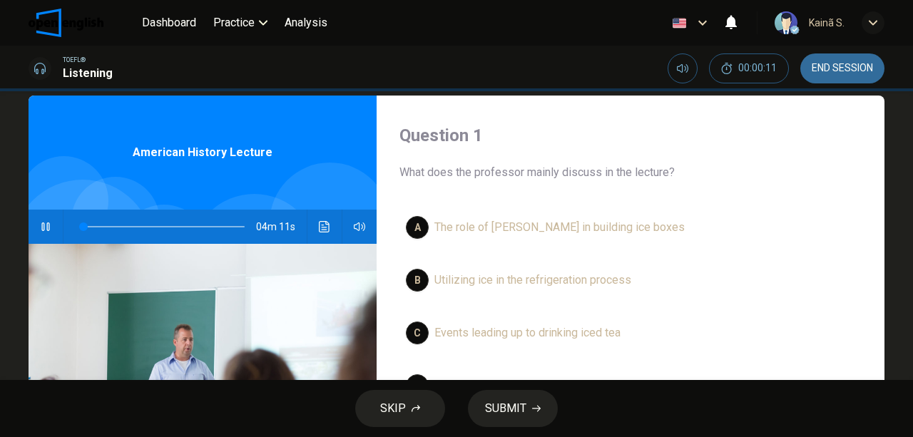
scroll to position [47, 0]
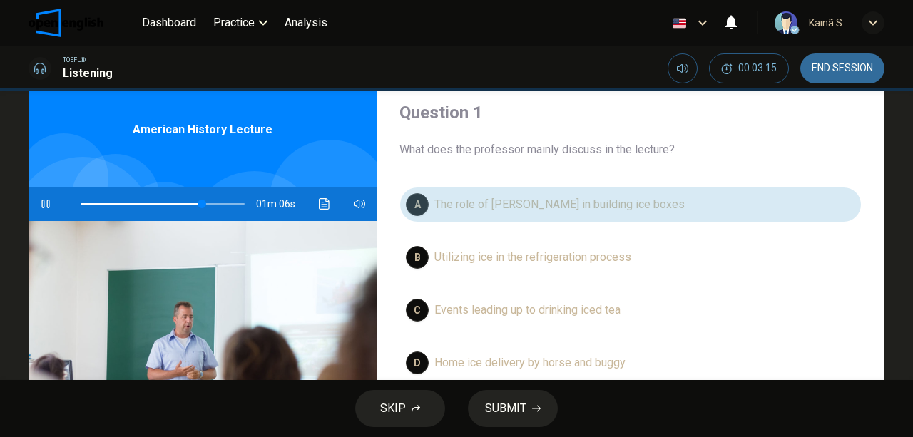
click at [447, 204] on span "The role of Frederick Tudor in building ice boxes" at bounding box center [560, 204] width 250 height 17
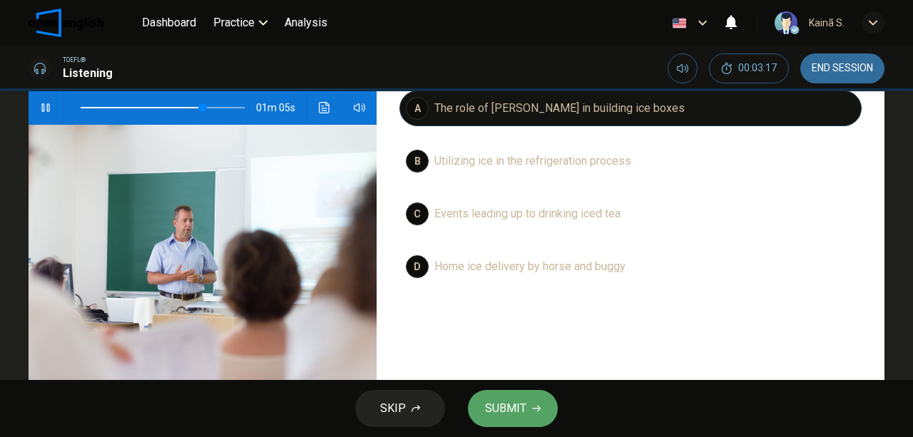
scroll to position [143, 0]
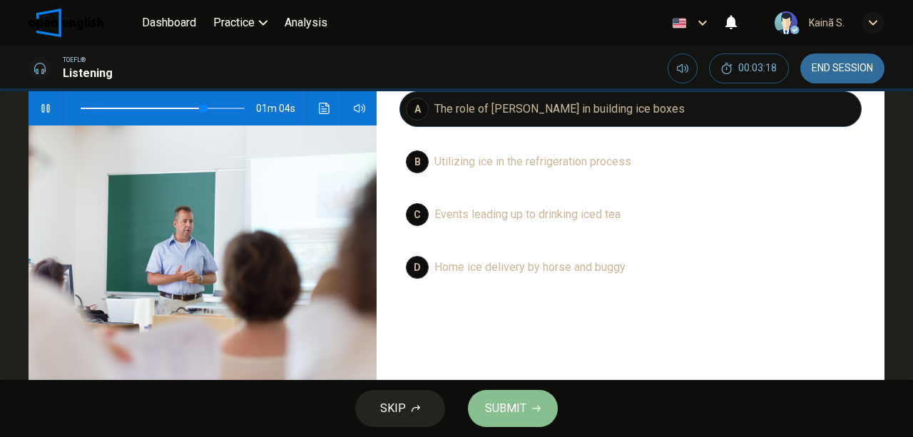
click at [515, 411] on span "SUBMIT" at bounding box center [505, 409] width 41 height 20
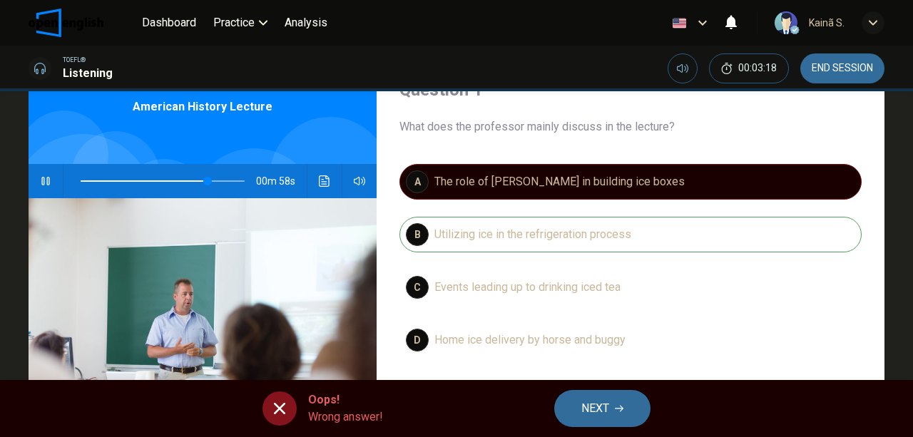
scroll to position [47, 0]
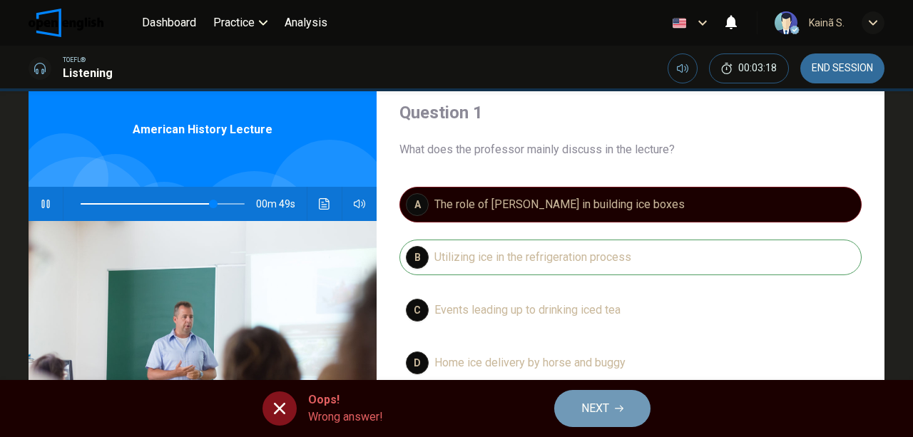
click at [604, 405] on span "NEXT" at bounding box center [596, 409] width 28 height 20
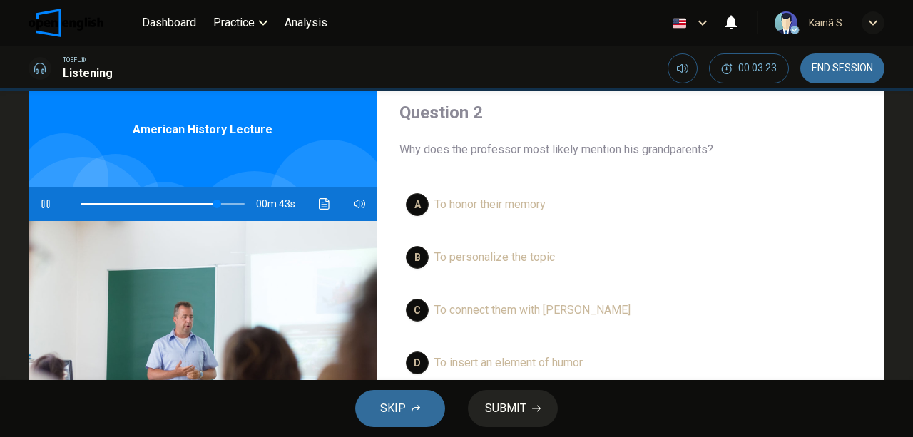
click at [41, 201] on icon "button" at bounding box center [45, 204] width 8 height 9
drag, startPoint x: 212, startPoint y: 203, endPoint x: 30, endPoint y: 196, distance: 182.1
click at [30, 196] on div "03m 12s" at bounding box center [203, 204] width 348 height 34
click at [36, 203] on button "button" at bounding box center [45, 204] width 23 height 34
click at [45, 206] on icon "button" at bounding box center [45, 204] width 8 height 9
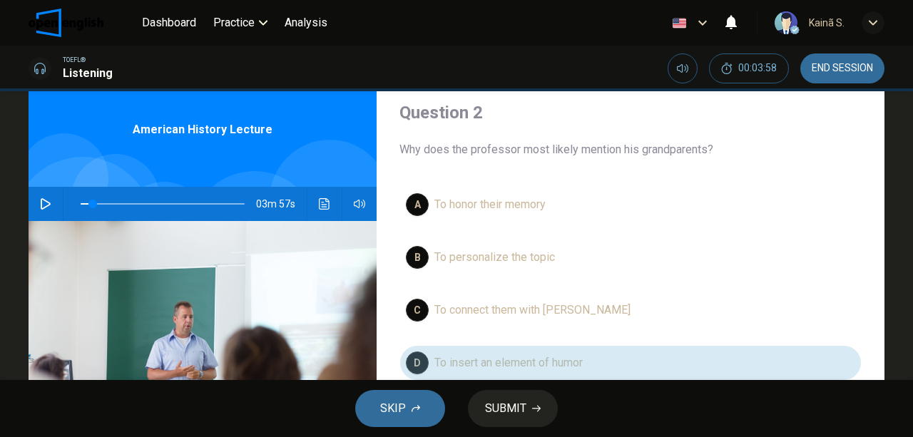
click at [543, 358] on span "To insert an element of humor" at bounding box center [509, 363] width 148 height 17
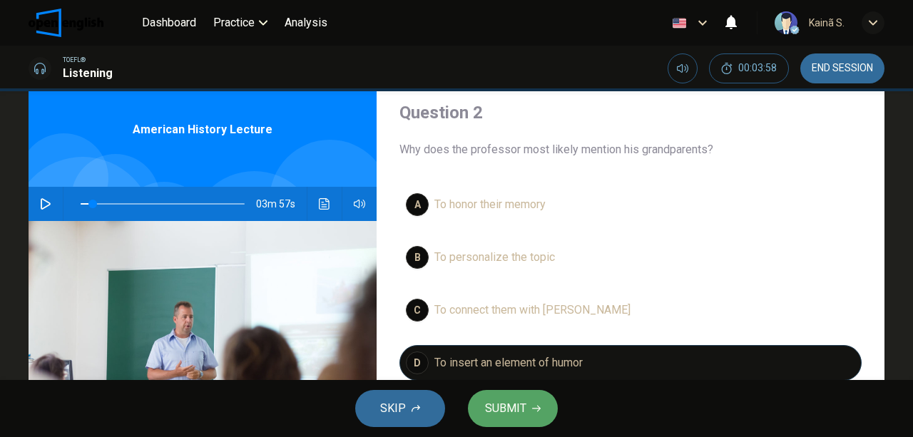
click at [519, 392] on button "SUBMIT" at bounding box center [513, 408] width 90 height 37
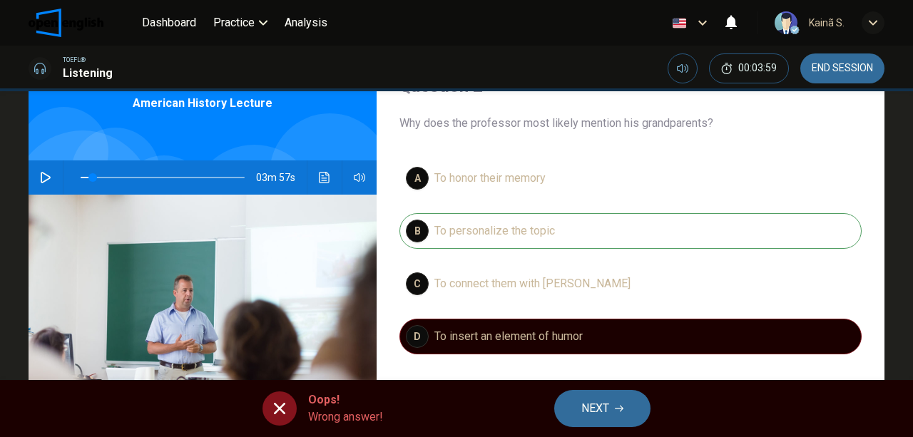
scroll to position [95, 0]
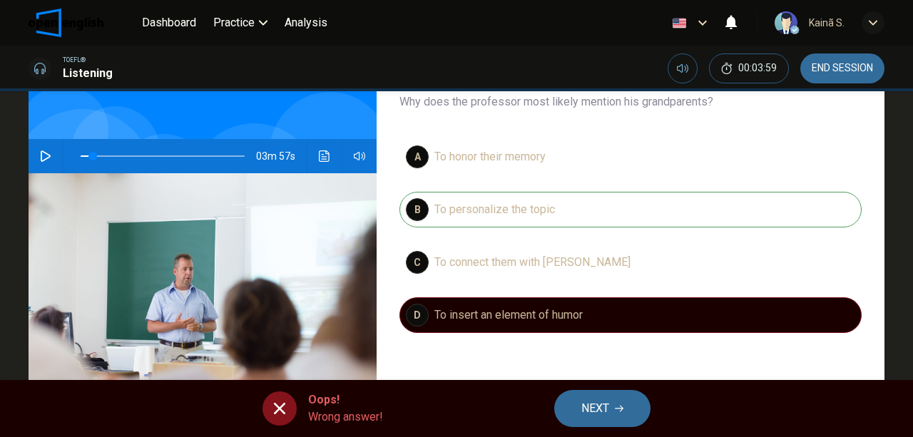
click at [621, 407] on icon "button" at bounding box center [619, 409] width 9 height 9
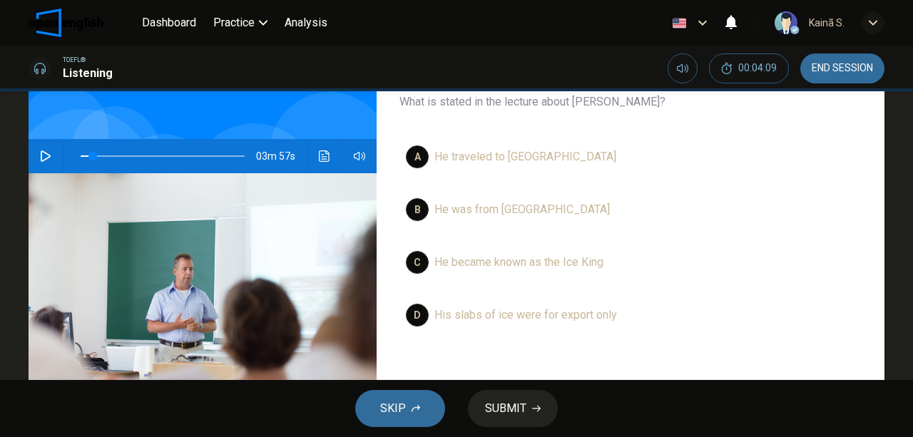
click at [516, 254] on span "He became known as the Ice King" at bounding box center [519, 262] width 169 height 17
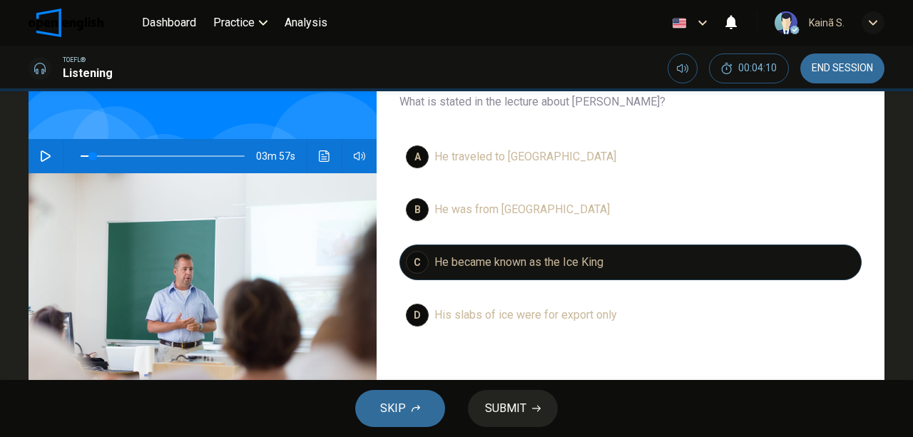
click at [534, 398] on div "SKIP SUBMIT" at bounding box center [456, 408] width 913 height 57
click at [522, 407] on div "SKIP SUBMIT" at bounding box center [456, 408] width 913 height 57
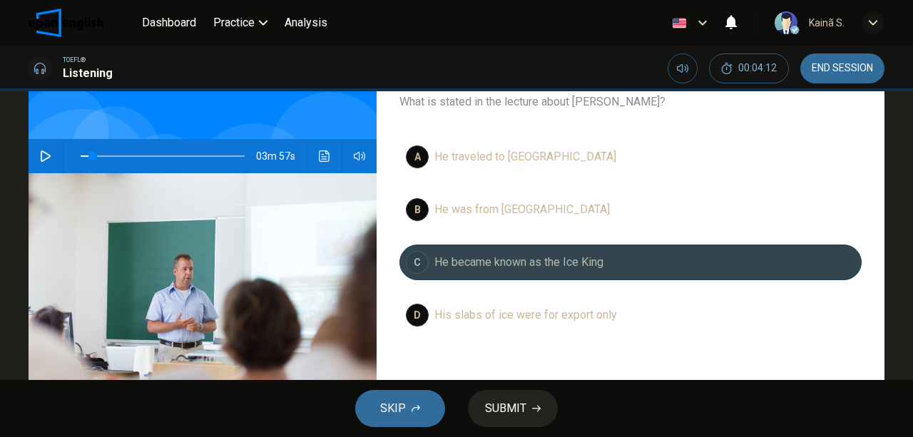
click at [521, 265] on span "He became known as the Ice King" at bounding box center [519, 262] width 169 height 17
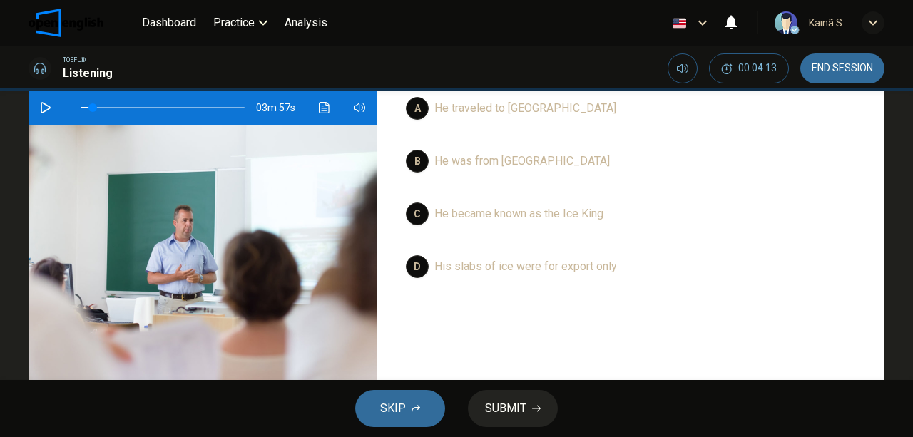
scroll to position [190, 0]
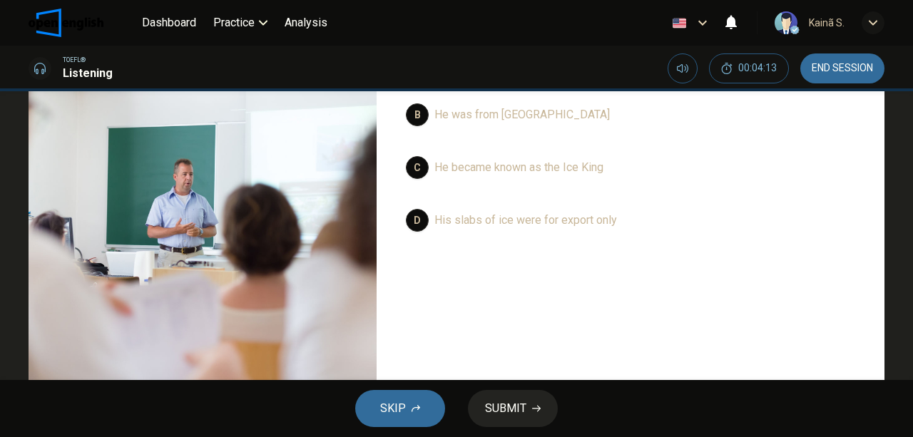
click at [545, 167] on span "He became known as the Ice King" at bounding box center [519, 167] width 169 height 17
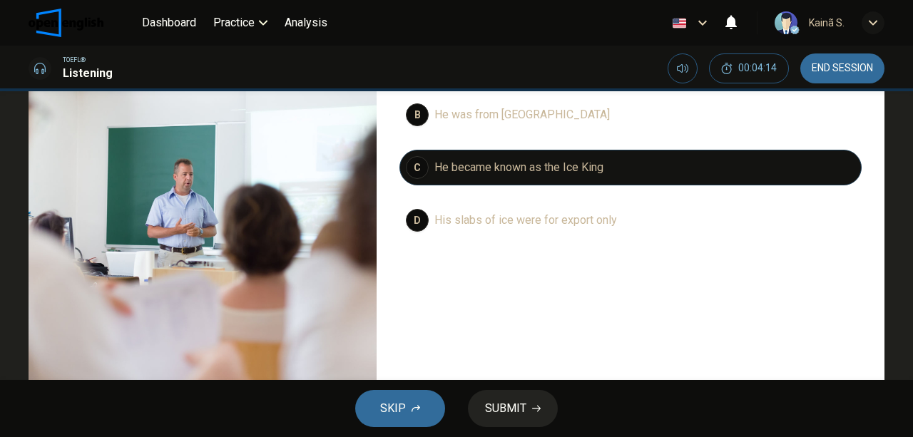
click at [502, 410] on div "SKIP SUBMIT" at bounding box center [456, 408] width 913 height 57
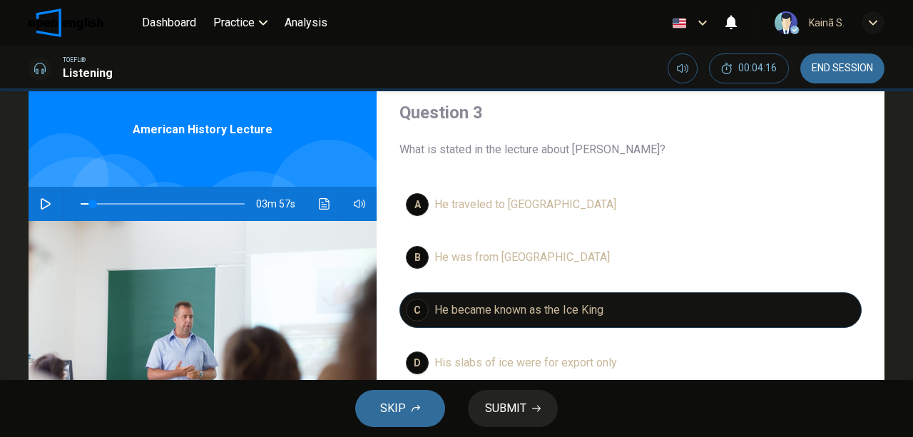
click at [37, 202] on button "button" at bounding box center [45, 204] width 23 height 34
click at [467, 258] on span "He was from Boston" at bounding box center [523, 257] width 176 height 17
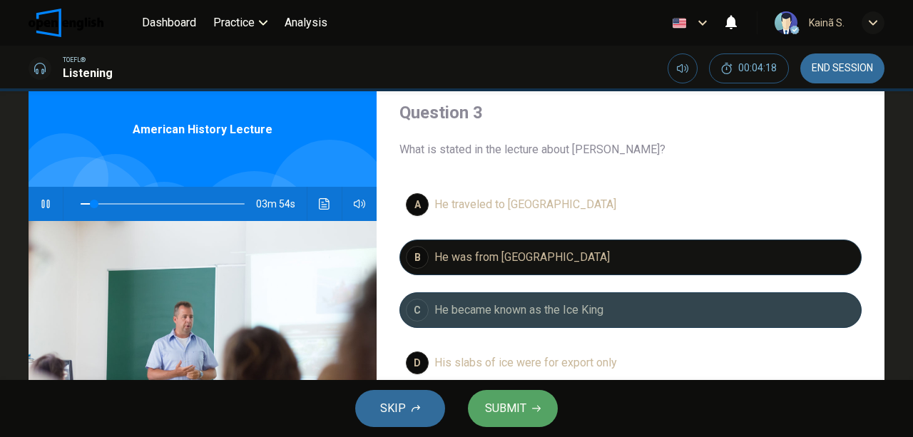
click at [468, 313] on span "He became known as the Ice King" at bounding box center [519, 310] width 169 height 17
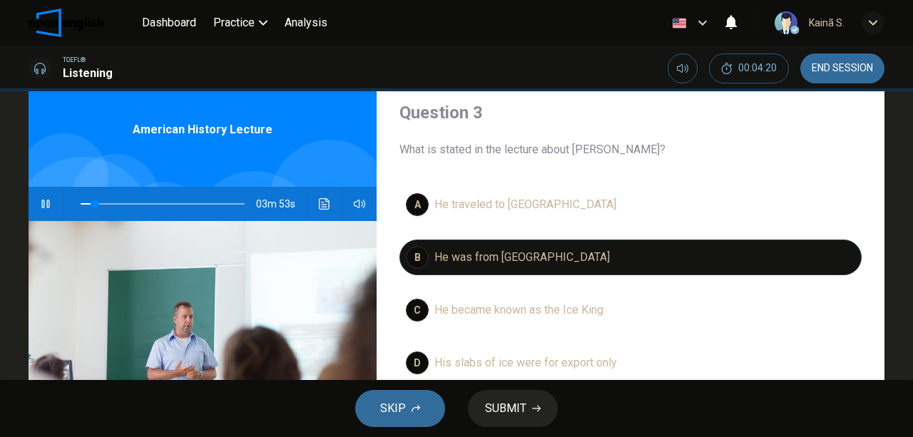
click at [482, 257] on span "He was from Boston" at bounding box center [523, 257] width 176 height 17
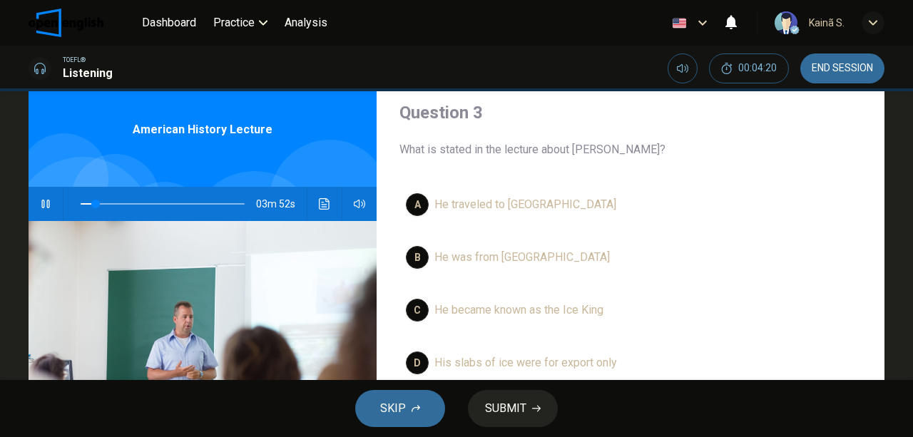
click at [470, 307] on span "He became known as the Ice King" at bounding box center [519, 310] width 169 height 17
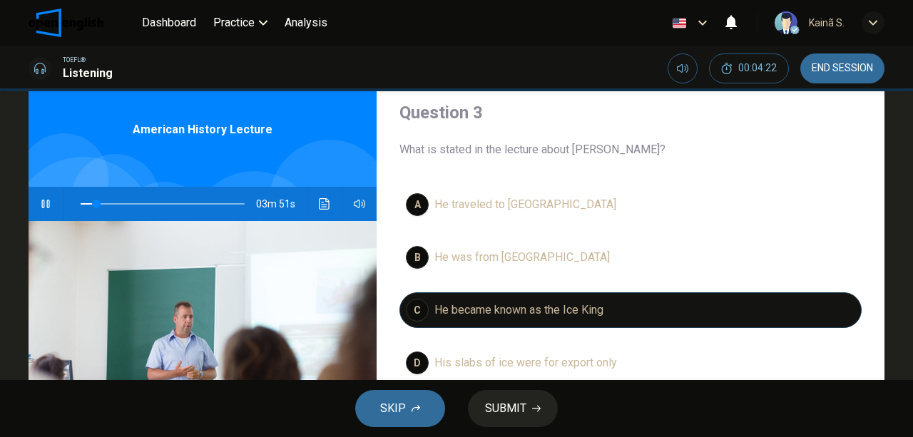
click at [476, 316] on span "He became known as the Ice King" at bounding box center [519, 310] width 169 height 17
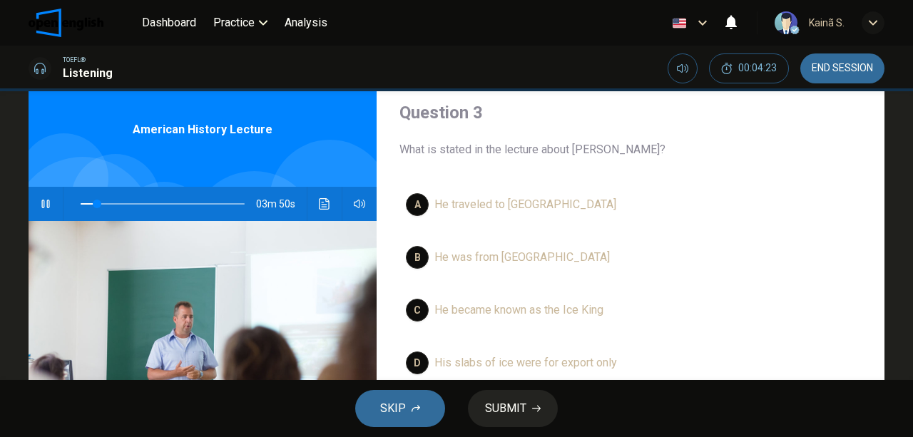
click at [466, 206] on span "He traveled to India" at bounding box center [526, 204] width 182 height 17
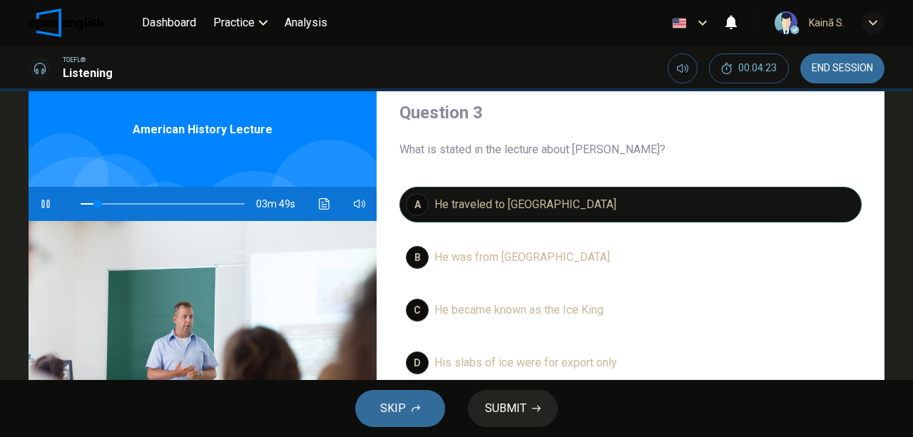
click at [466, 206] on span "He traveled to India" at bounding box center [526, 204] width 182 height 17
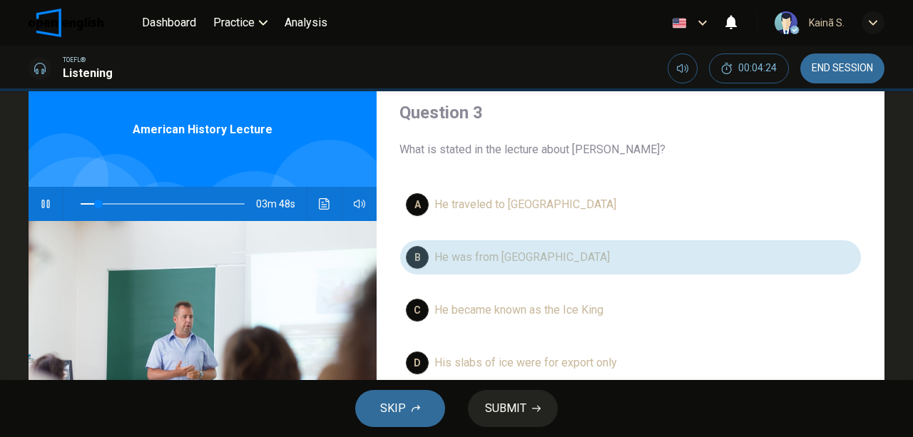
click at [467, 252] on span "He was from Boston" at bounding box center [523, 257] width 176 height 17
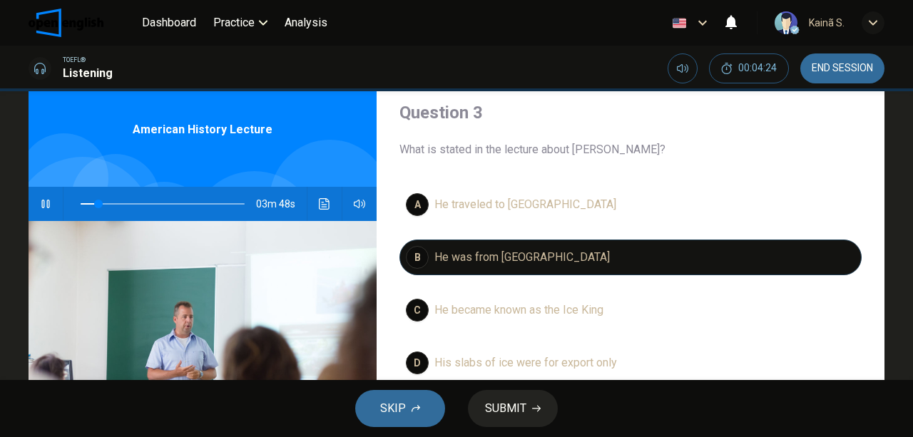
click at [467, 253] on span "He was from Boston" at bounding box center [523, 257] width 176 height 17
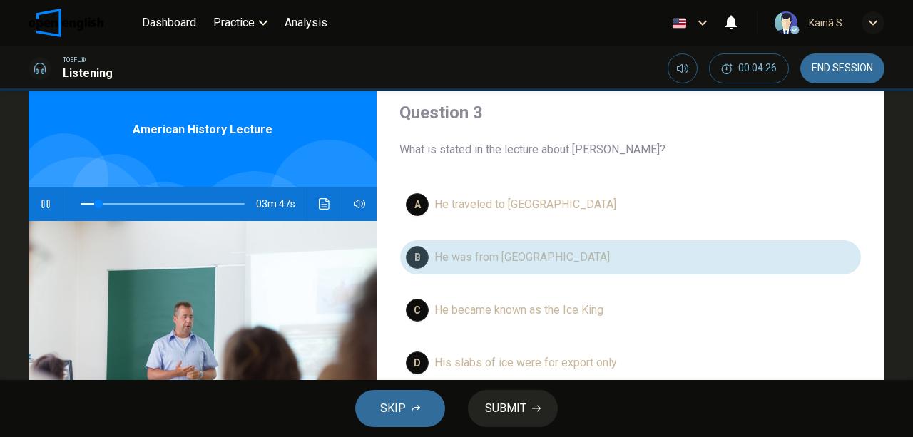
click at [490, 260] on span "He was from Boston" at bounding box center [523, 257] width 176 height 17
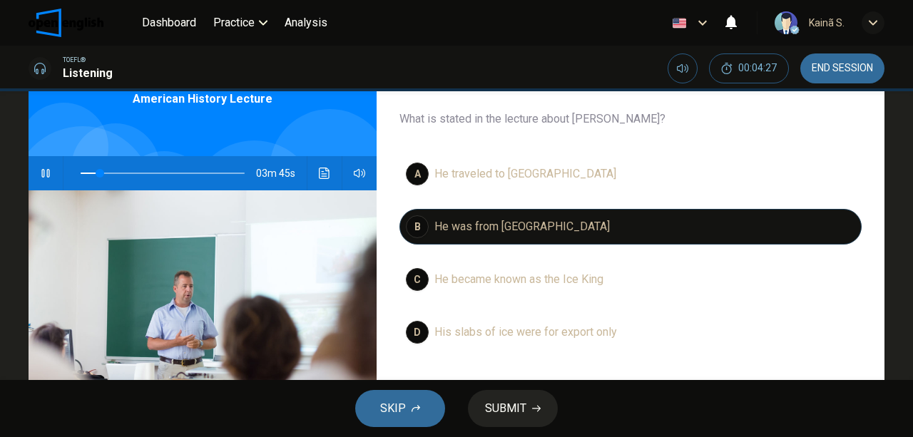
scroll to position [95, 0]
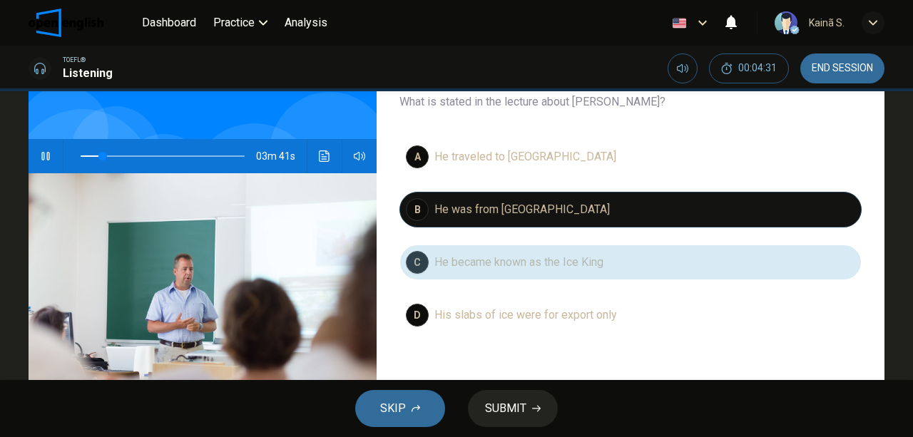
click at [498, 268] on span "He became known as the Ice King" at bounding box center [519, 262] width 169 height 17
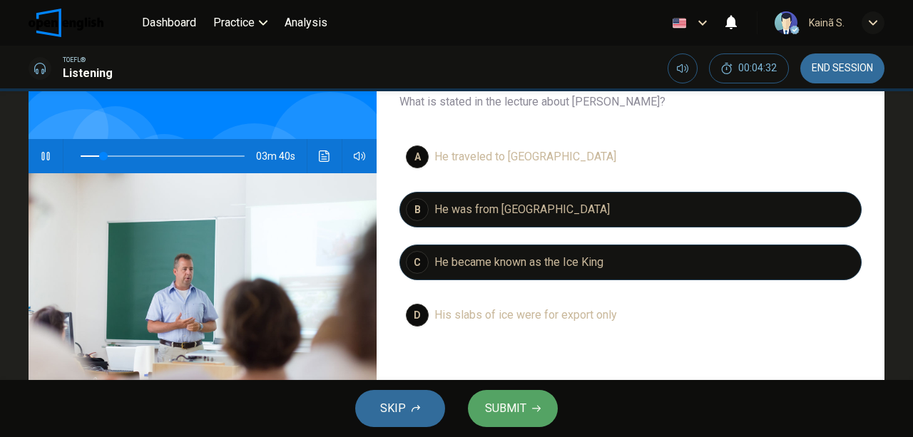
click at [517, 411] on span "SUBMIT" at bounding box center [505, 409] width 41 height 20
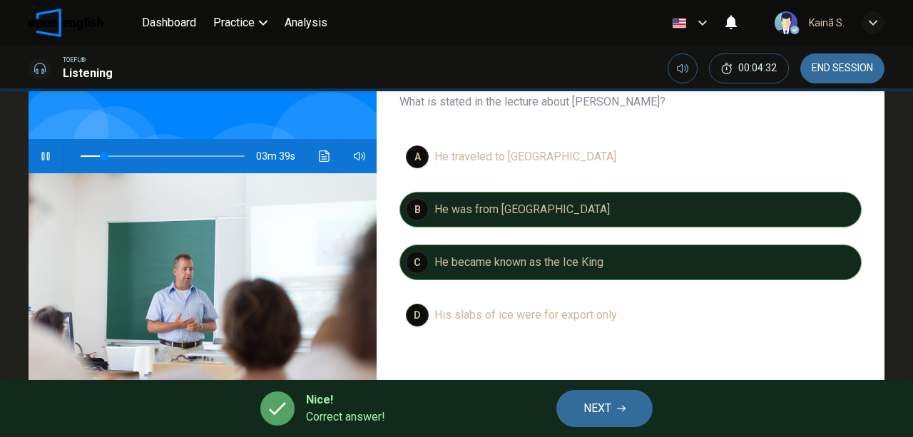
click at [601, 410] on span "NEXT" at bounding box center [598, 409] width 28 height 20
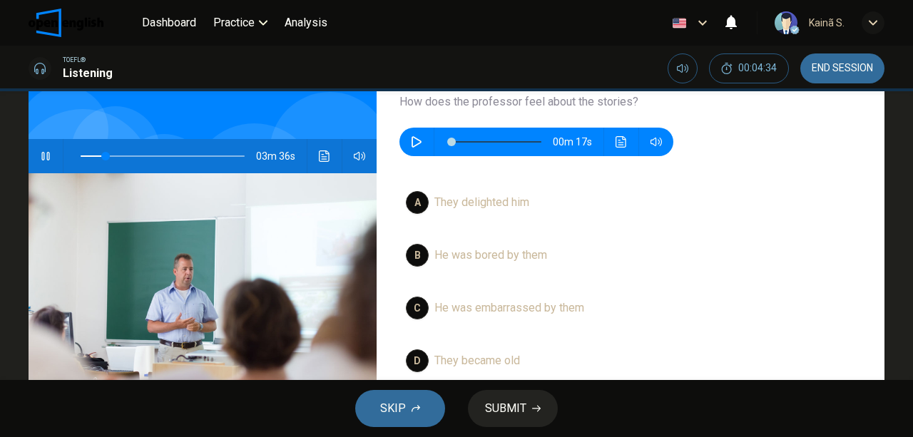
click at [40, 158] on icon "button" at bounding box center [45, 156] width 11 height 11
type input "**"
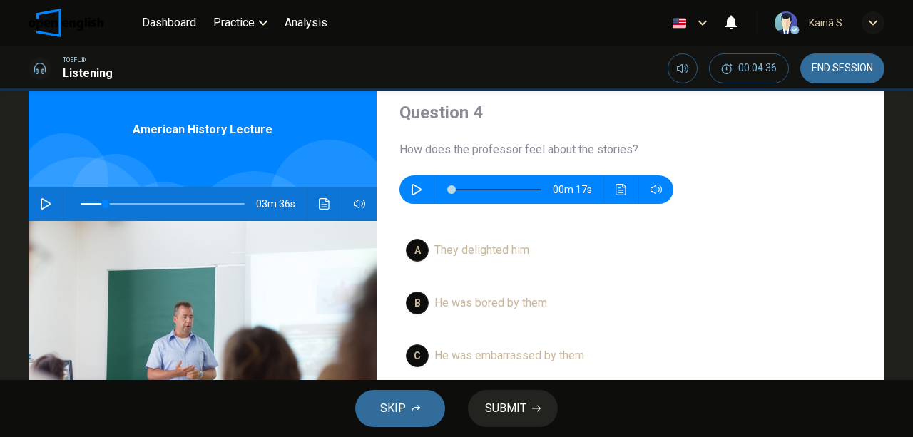
click at [411, 186] on icon "button" at bounding box center [416, 189] width 11 height 11
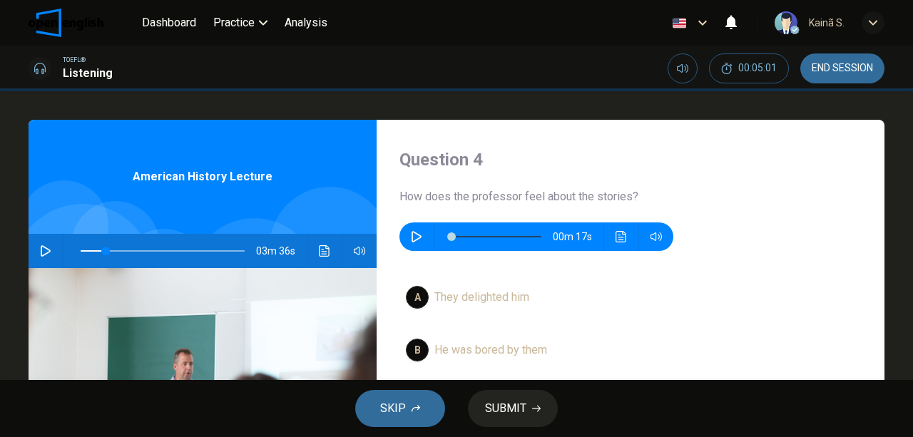
scroll to position [0, 0]
click at [420, 234] on button "button" at bounding box center [416, 237] width 23 height 29
type input "*"
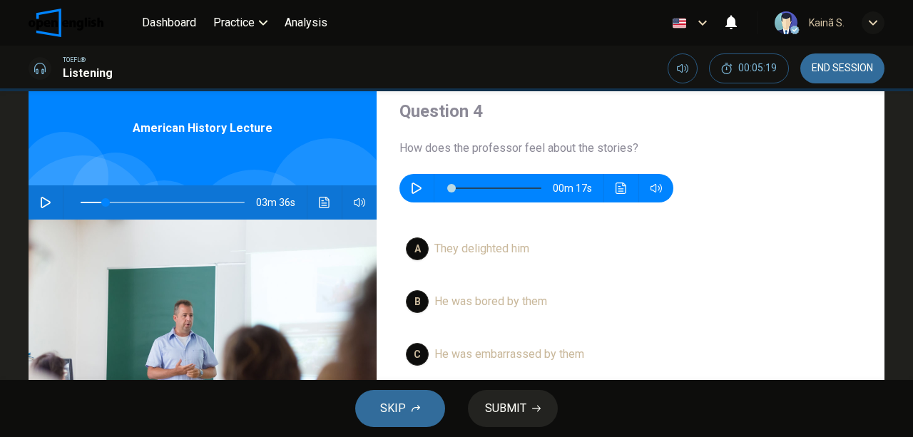
scroll to position [95, 0]
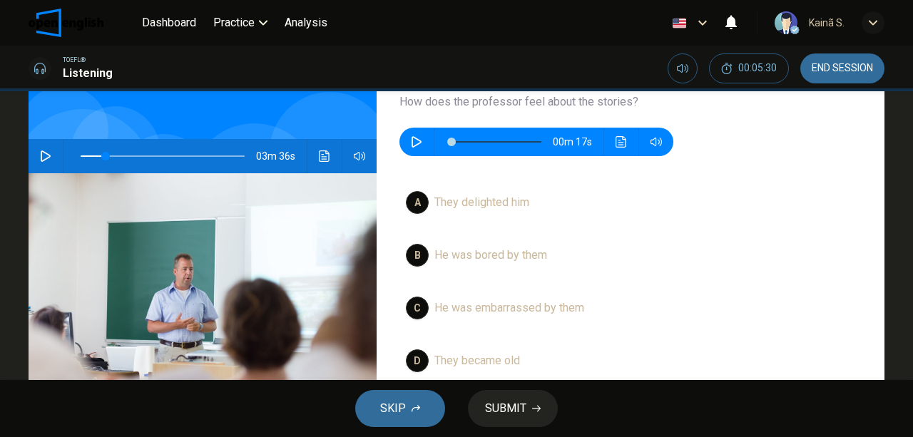
click at [459, 207] on span "They delighted him" at bounding box center [482, 202] width 95 height 17
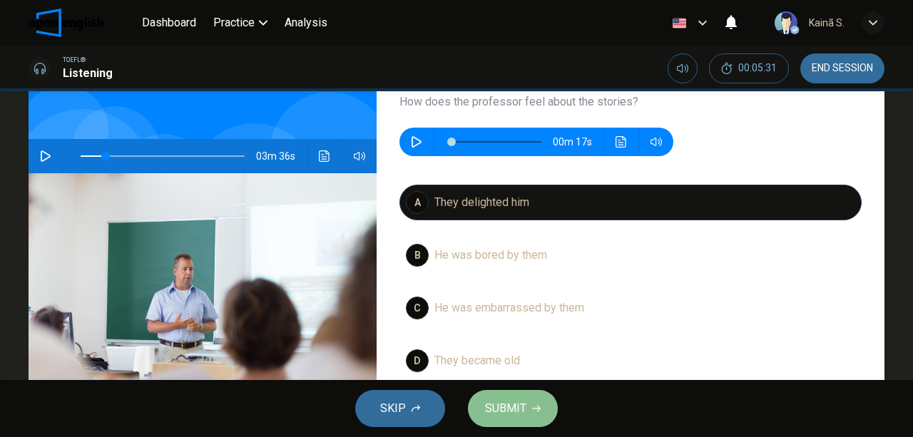
click at [525, 405] on span "SUBMIT" at bounding box center [505, 409] width 41 height 20
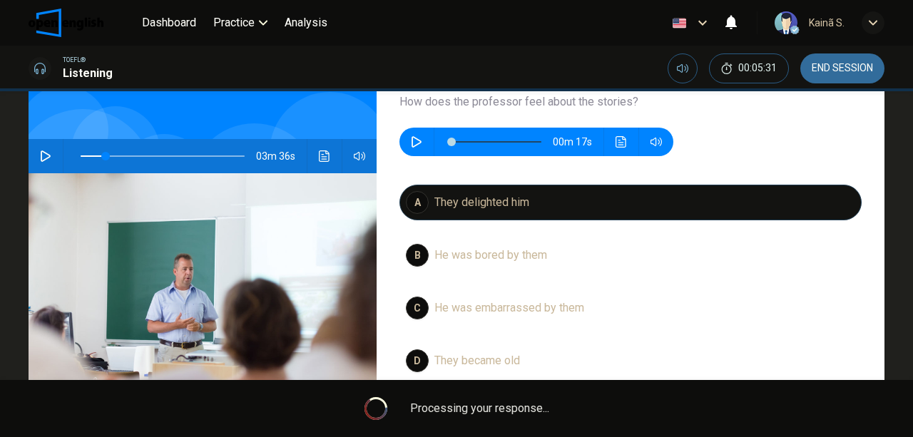
type input "**"
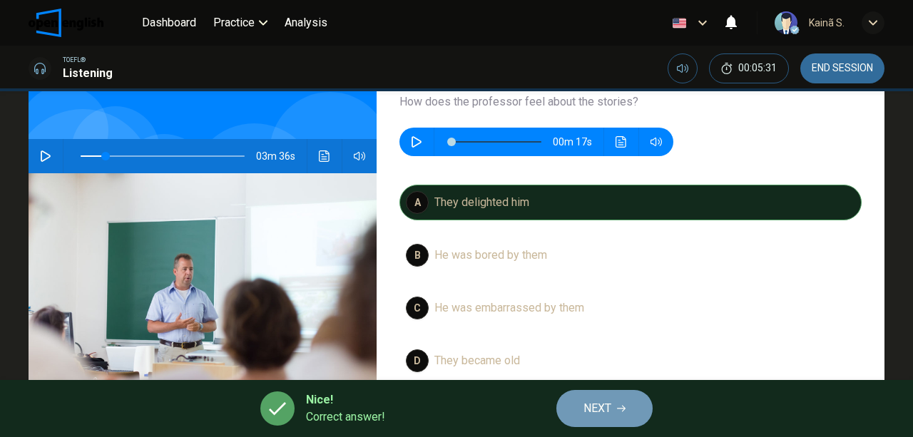
click at [591, 407] on span "NEXT" at bounding box center [598, 409] width 28 height 20
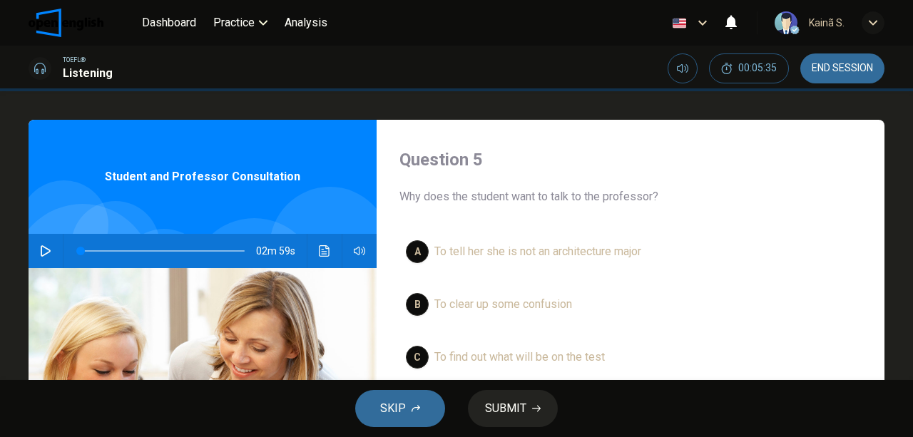
click at [36, 250] on button "button" at bounding box center [45, 251] width 23 height 34
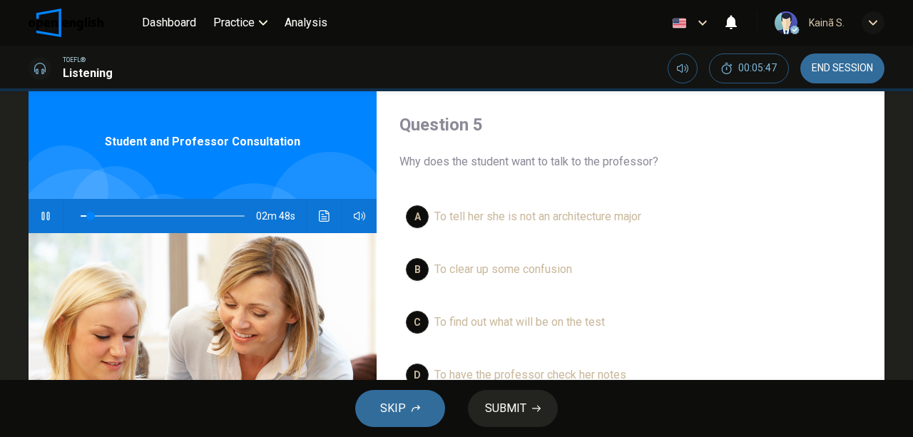
scroll to position [95, 0]
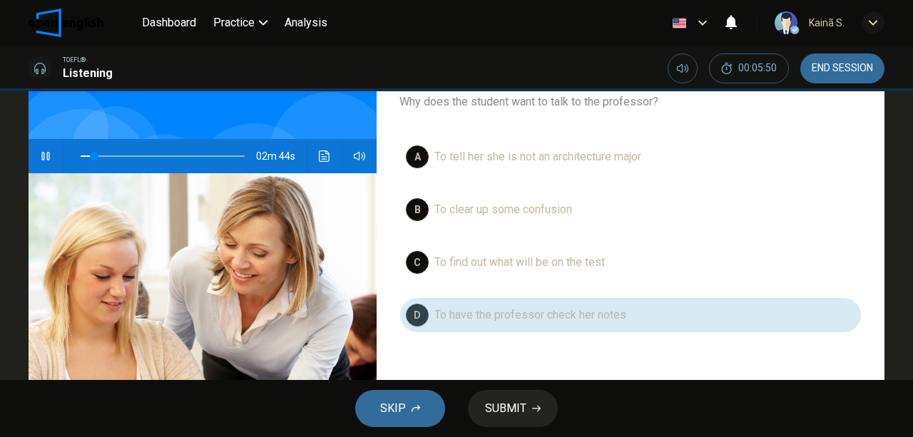
click at [468, 318] on span "To have the professor check her notes" at bounding box center [531, 315] width 192 height 17
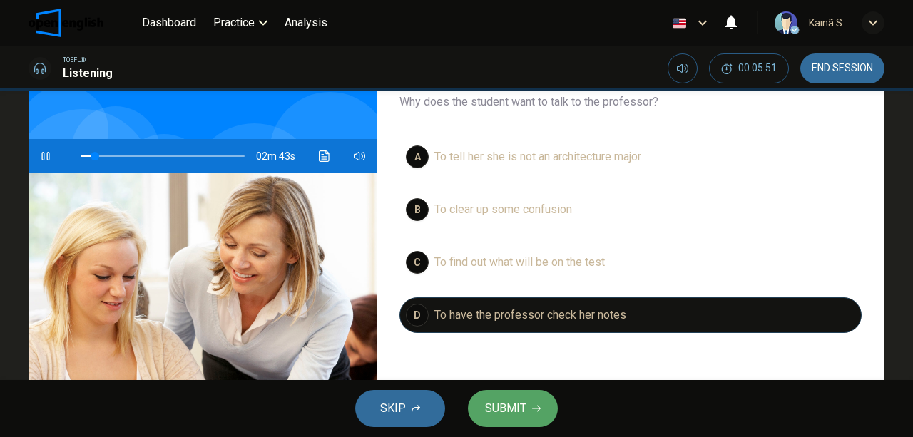
scroll to position [47, 0]
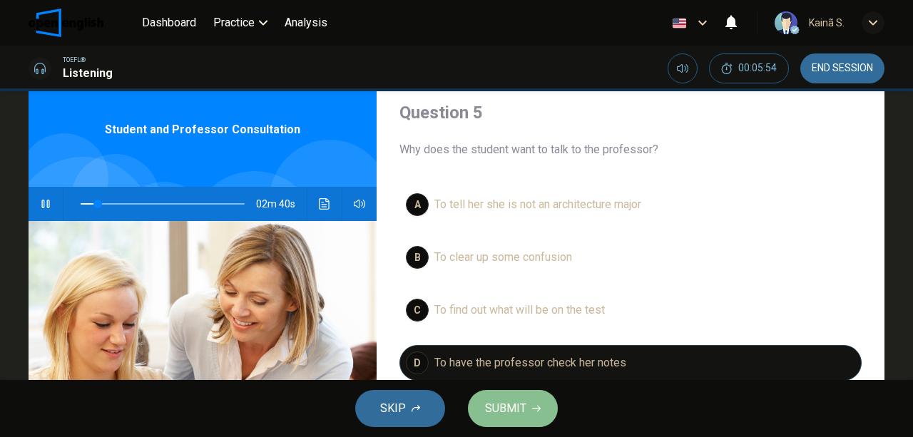
click at [533, 408] on icon "button" at bounding box center [536, 409] width 9 height 9
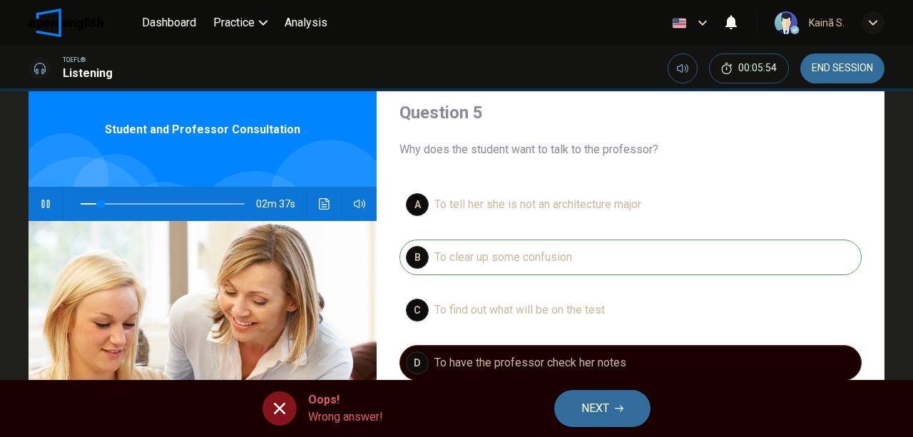
click at [614, 410] on button "NEXT" at bounding box center [603, 408] width 96 height 37
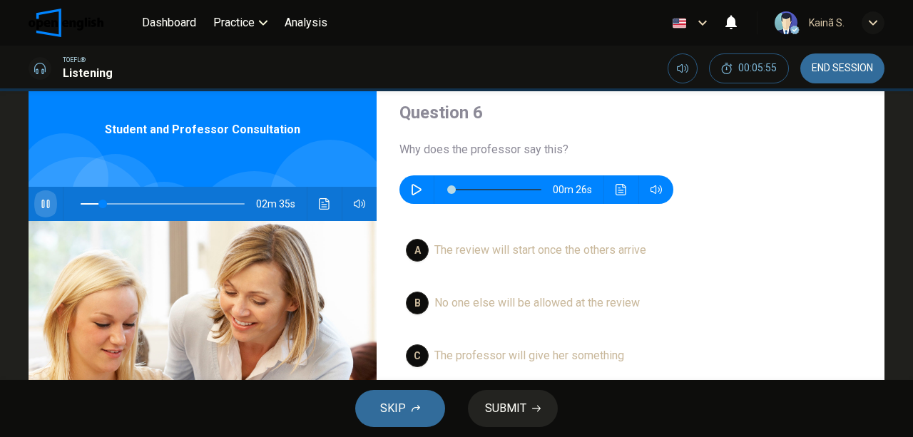
click at [44, 205] on icon "button" at bounding box center [45, 203] width 11 height 11
type input "**"
click at [414, 193] on icon "button" at bounding box center [417, 189] width 10 height 11
click at [414, 193] on icon "button" at bounding box center [416, 189] width 11 height 11
click at [488, 188] on span at bounding box center [497, 190] width 90 height 20
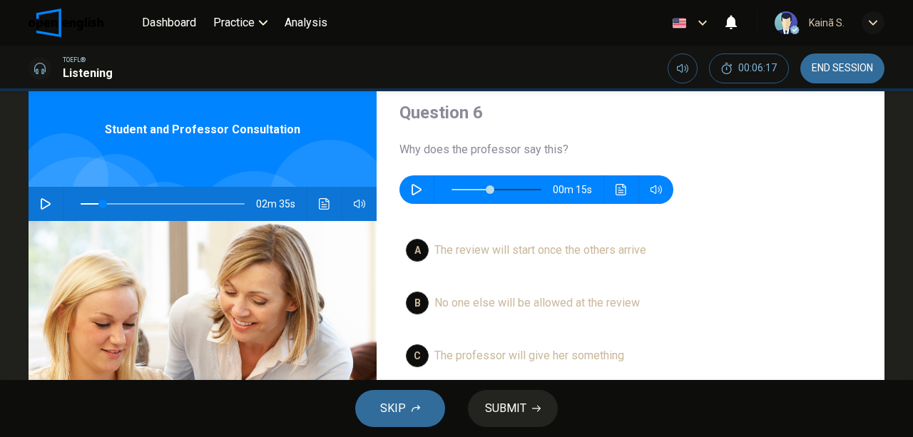
click at [412, 193] on icon "button" at bounding box center [417, 189] width 10 height 11
type input "*"
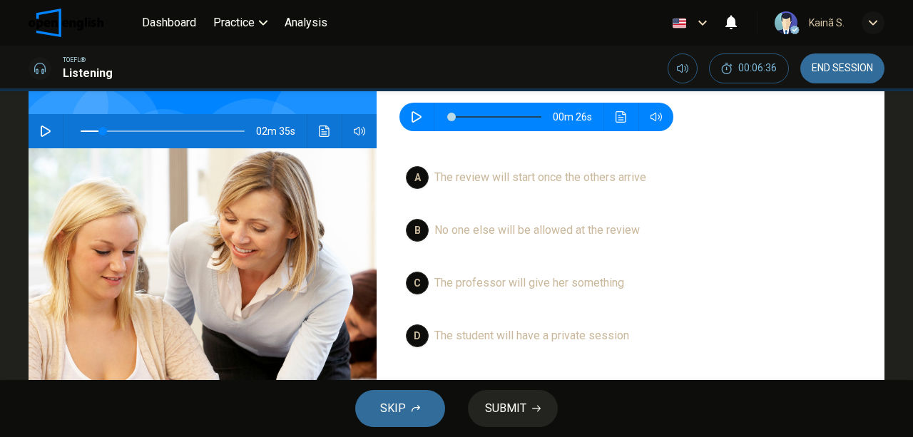
scroll to position [143, 0]
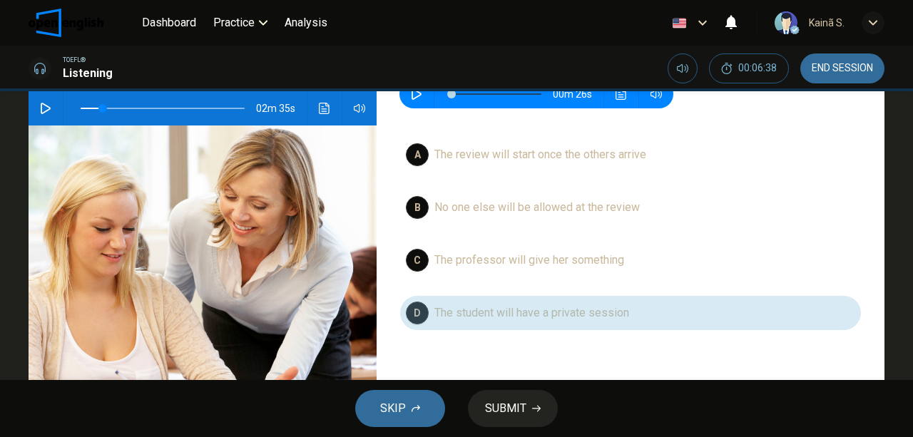
click at [421, 320] on div "D" at bounding box center [417, 313] width 23 height 23
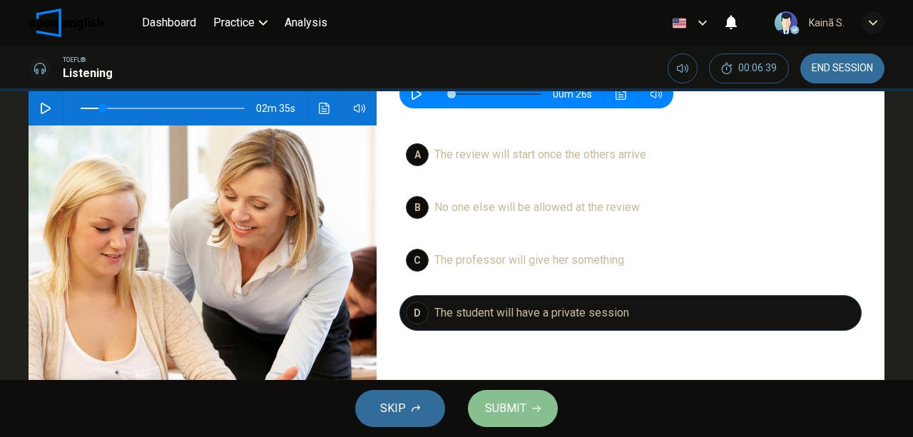
click at [510, 403] on span "SUBMIT" at bounding box center [505, 409] width 41 height 20
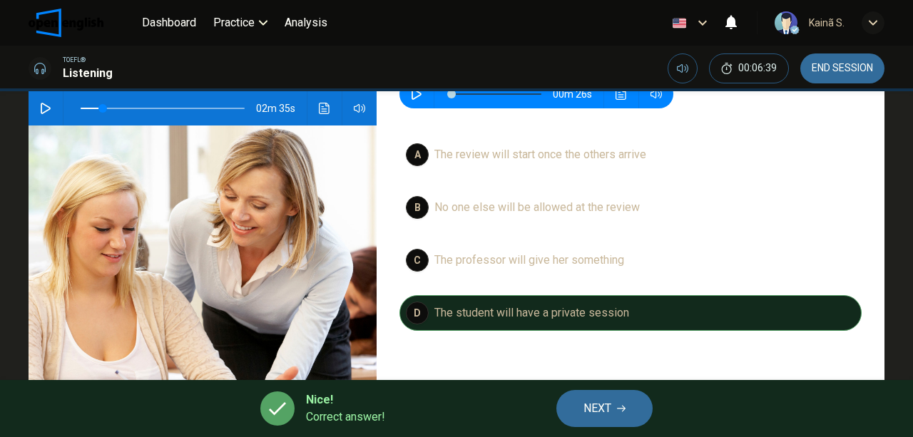
click at [592, 417] on span "NEXT" at bounding box center [598, 409] width 28 height 20
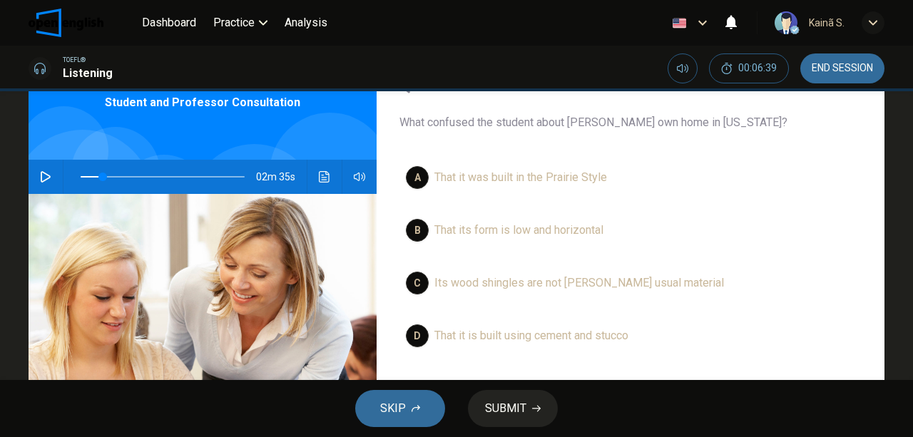
scroll to position [0, 0]
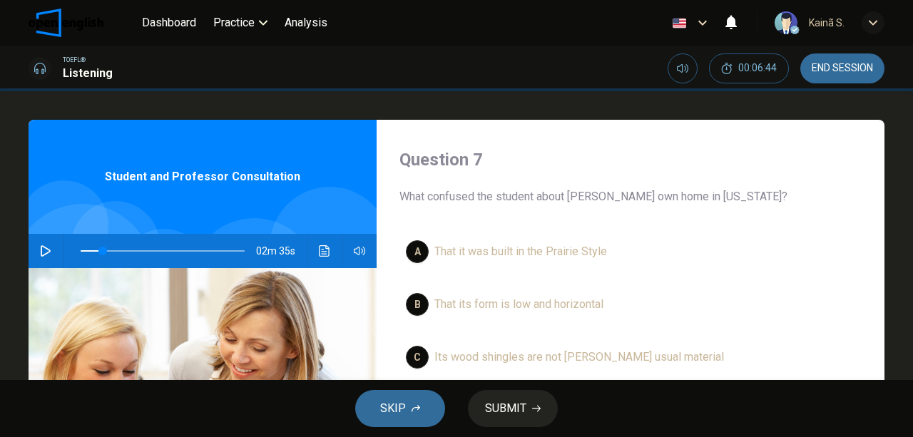
click at [46, 250] on icon "button" at bounding box center [45, 250] width 11 height 11
click at [40, 250] on icon "button" at bounding box center [45, 250] width 11 height 11
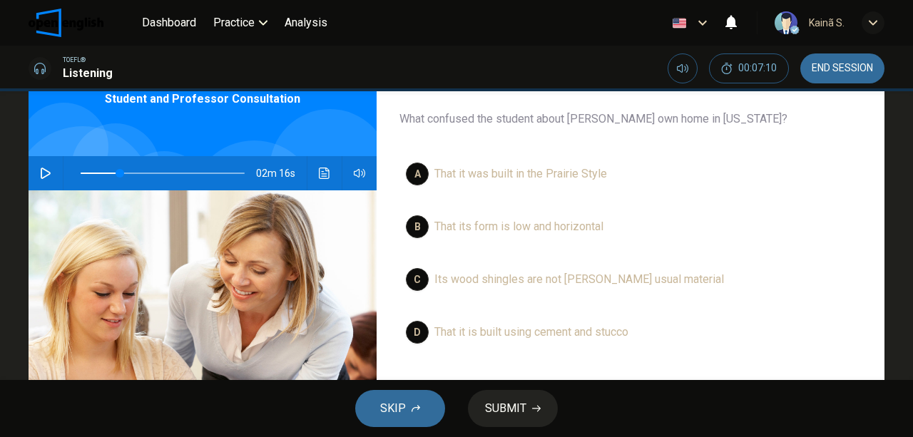
scroll to position [95, 0]
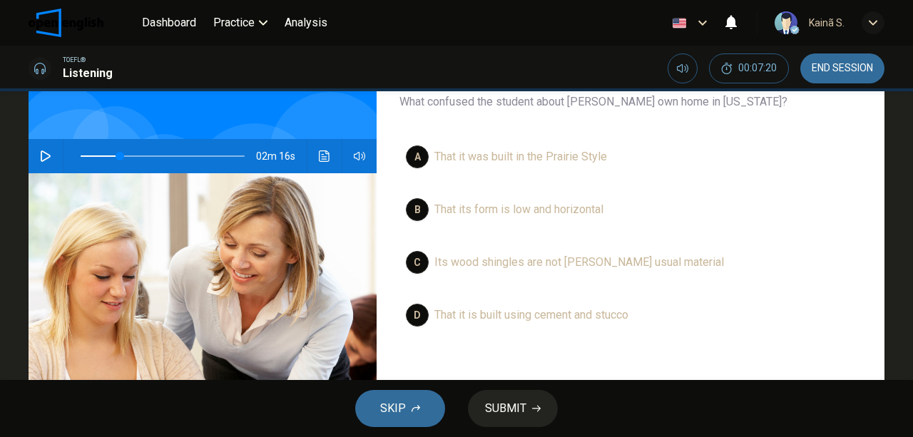
click at [423, 265] on div "C" at bounding box center [417, 262] width 23 height 23
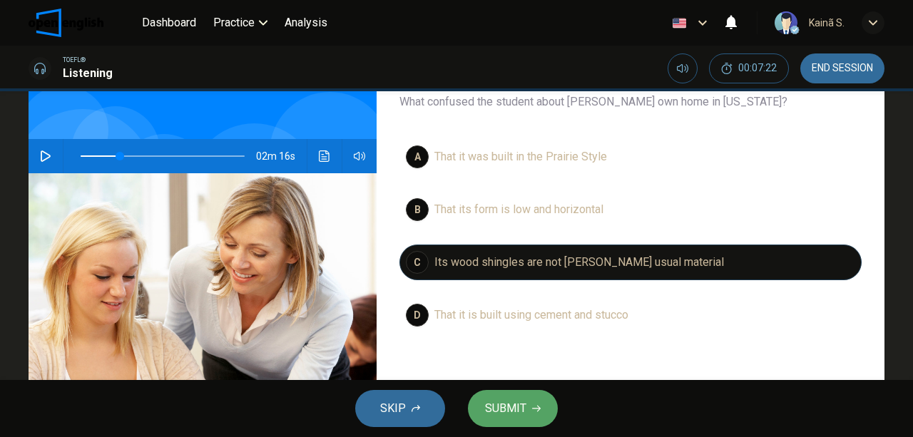
click at [519, 407] on span "SUBMIT" at bounding box center [505, 409] width 41 height 20
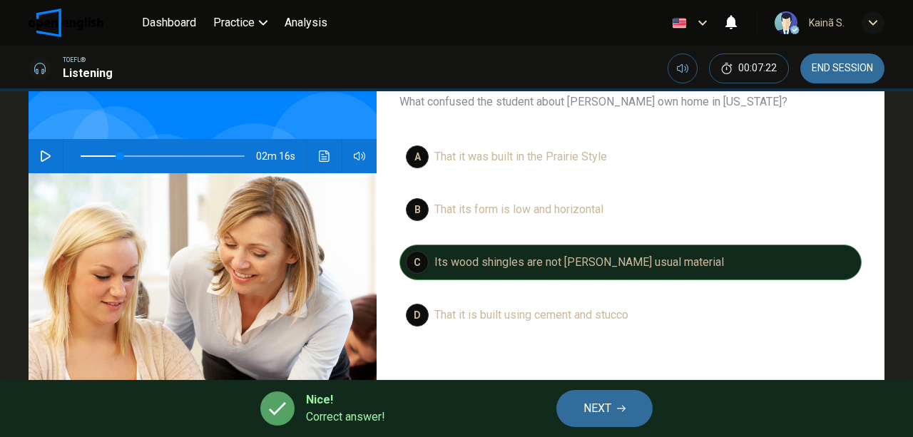
click at [605, 410] on span "NEXT" at bounding box center [598, 409] width 28 height 20
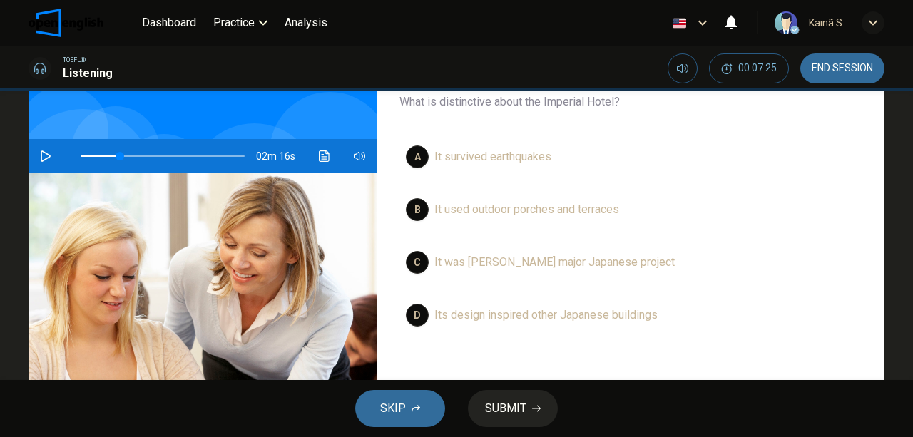
click at [48, 153] on icon "button" at bounding box center [45, 156] width 11 height 11
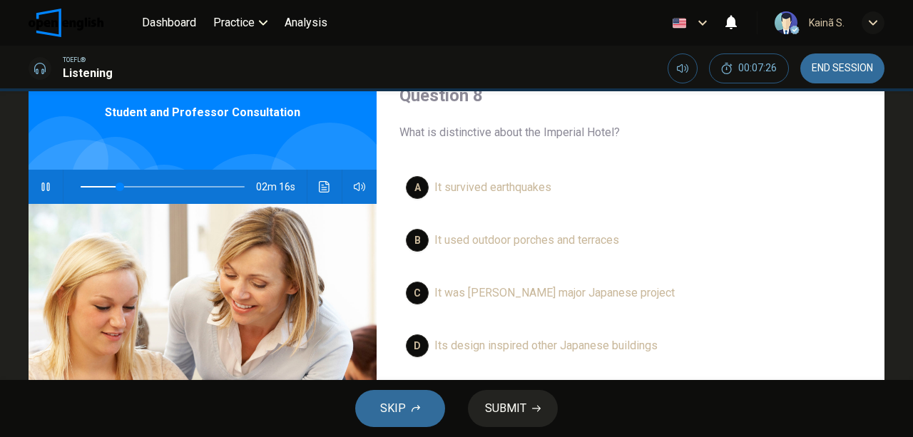
scroll to position [47, 0]
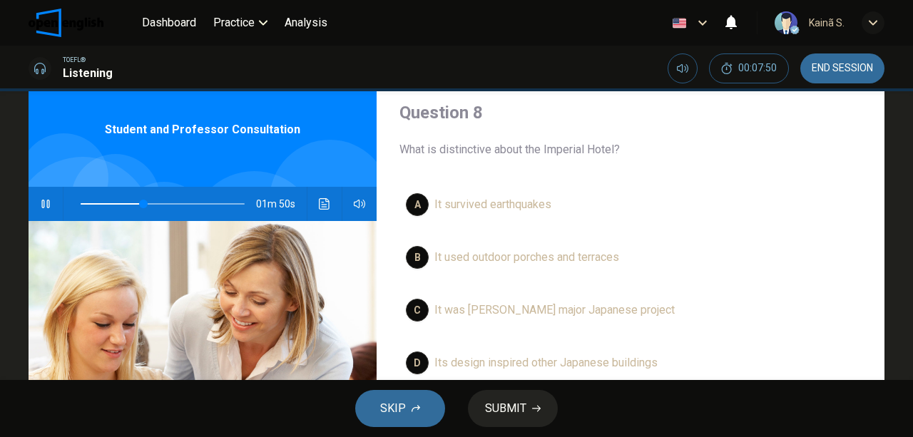
click at [44, 204] on icon "button" at bounding box center [45, 203] width 11 height 11
click at [53, 203] on button "button" at bounding box center [45, 204] width 23 height 34
click at [49, 202] on button "button" at bounding box center [45, 204] width 23 height 34
click at [41, 205] on icon "button" at bounding box center [46, 203] width 10 height 11
click at [151, 203] on span at bounding box center [163, 204] width 164 height 20
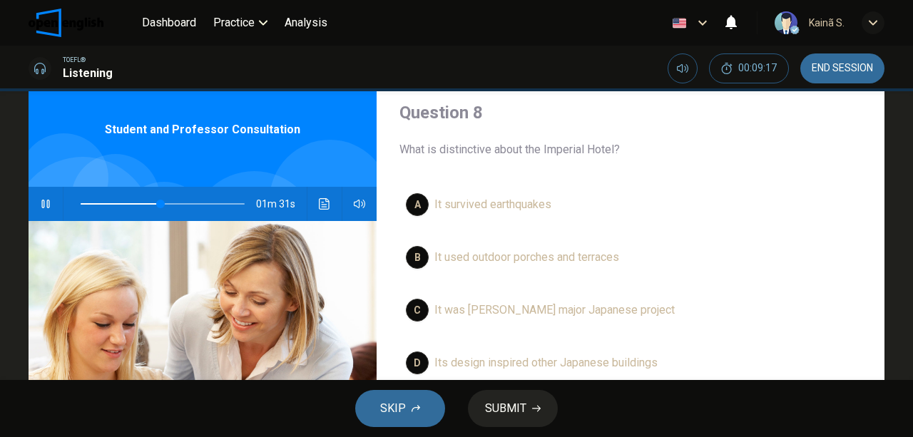
click at [134, 203] on span at bounding box center [163, 204] width 164 height 20
click at [134, 203] on span at bounding box center [138, 204] width 9 height 9
click at [122, 203] on span at bounding box center [126, 204] width 9 height 9
click at [223, 205] on span at bounding box center [163, 204] width 164 height 20
click at [221, 203] on span at bounding box center [225, 204] width 9 height 9
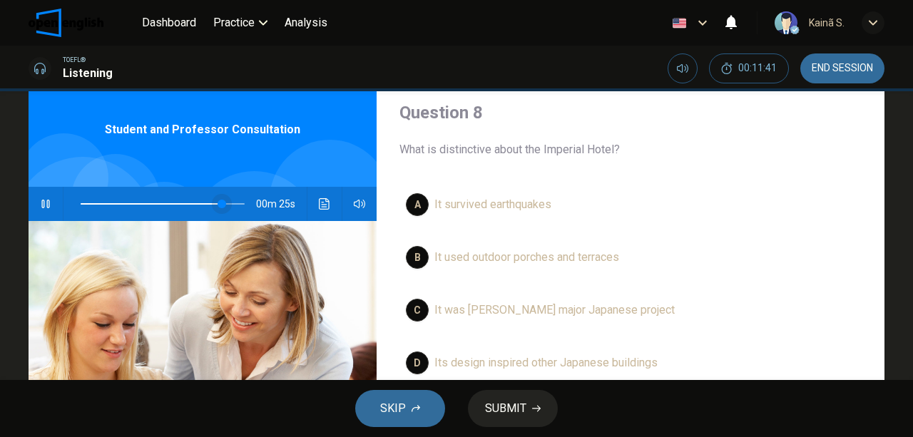
click at [218, 203] on span at bounding box center [222, 204] width 9 height 9
click at [203, 203] on span at bounding box center [205, 204] width 9 height 9
click at [485, 210] on span "It survived earthquakes" at bounding box center [493, 204] width 117 height 17
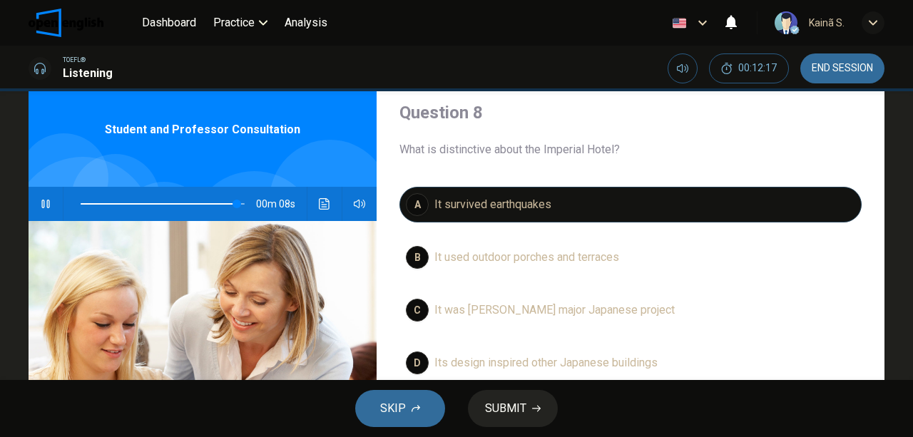
click at [527, 404] on div "SKIP SUBMIT" at bounding box center [456, 408] width 913 height 57
click at [40, 198] on icon "button" at bounding box center [45, 203] width 11 height 11
click at [529, 305] on span "It was Wright's major Japanese project" at bounding box center [555, 310] width 240 height 17
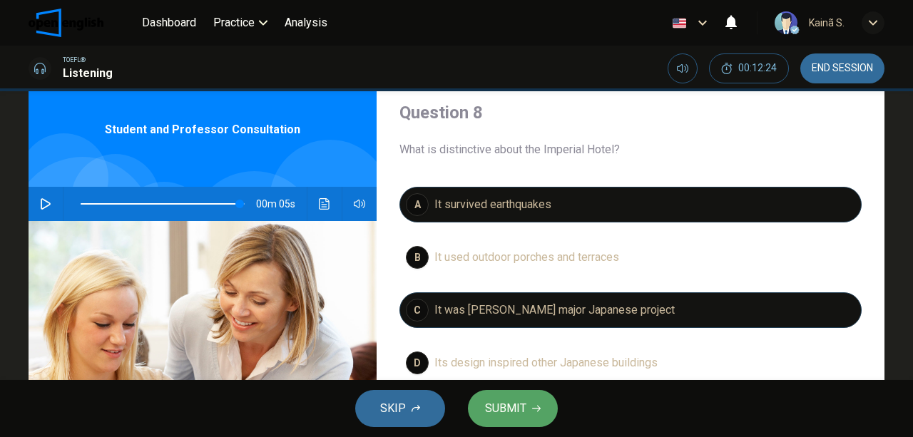
click at [535, 401] on button "SUBMIT" at bounding box center [513, 408] width 90 height 37
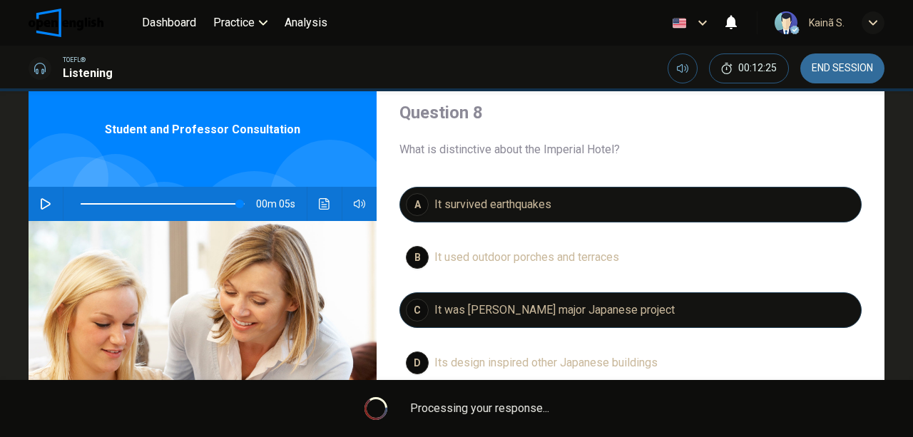
type input "**"
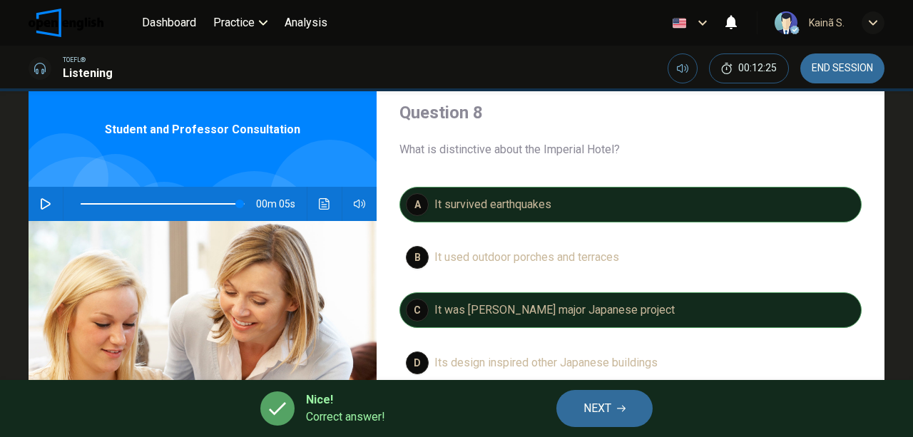
click at [607, 408] on span "NEXT" at bounding box center [598, 409] width 28 height 20
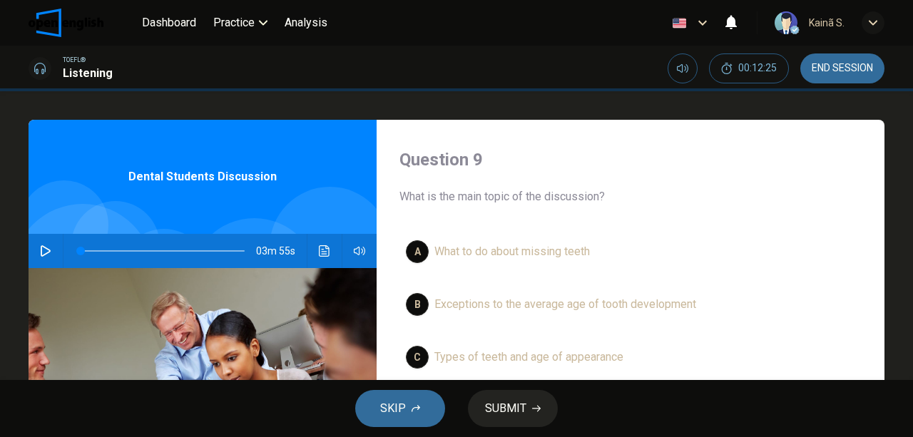
click at [841, 67] on span "END SESSION" at bounding box center [842, 68] width 61 height 11
